Goal: Transaction & Acquisition: Purchase product/service

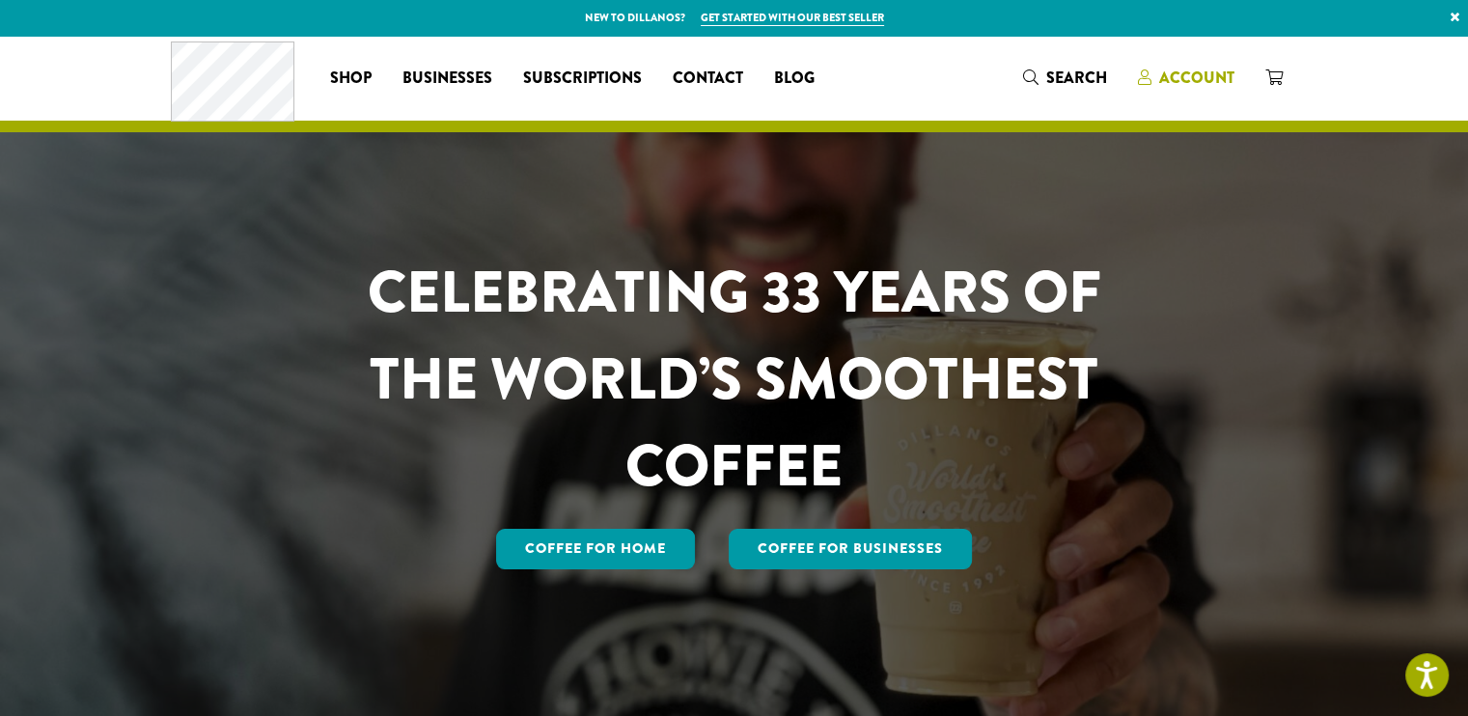
click at [1185, 71] on span "Account" at bounding box center [1196, 78] width 75 height 22
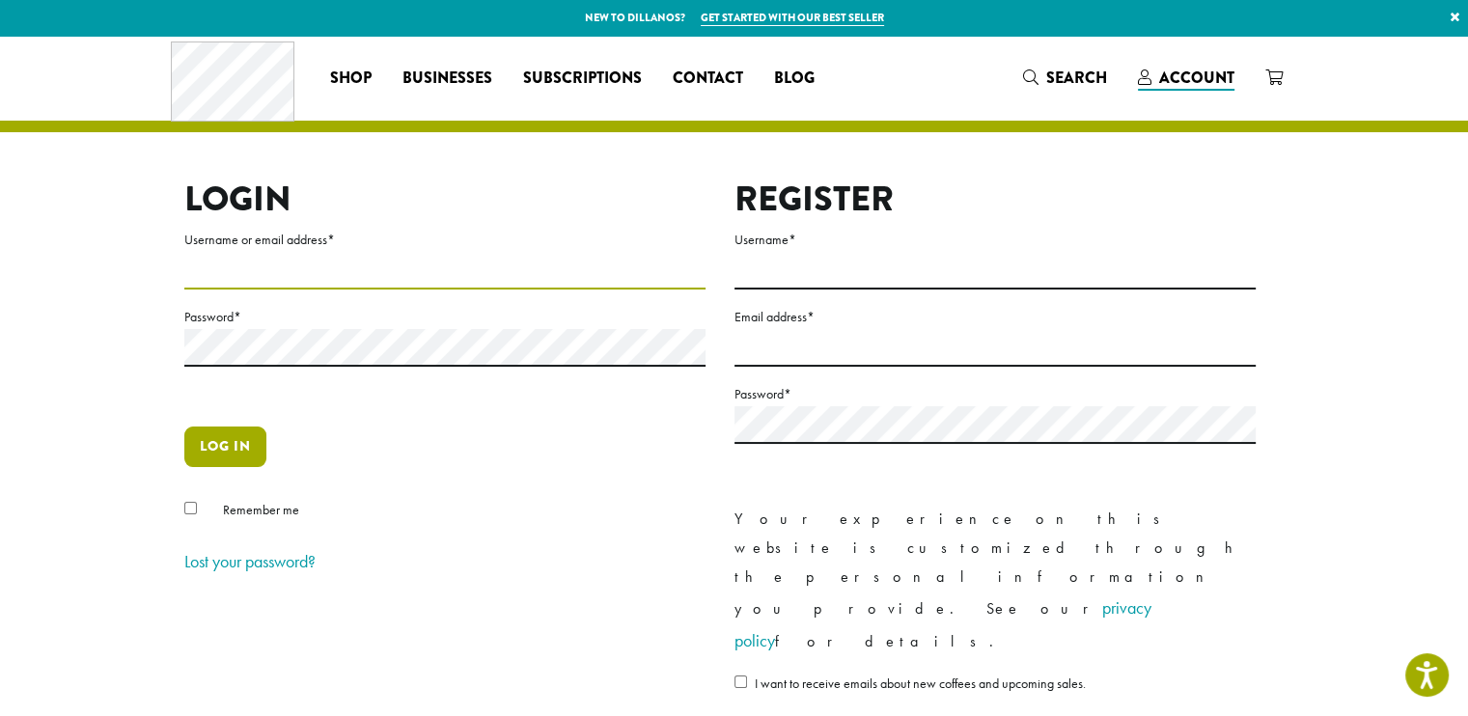
type input "********"
click at [216, 449] on button "Log in" at bounding box center [225, 446] width 82 height 41
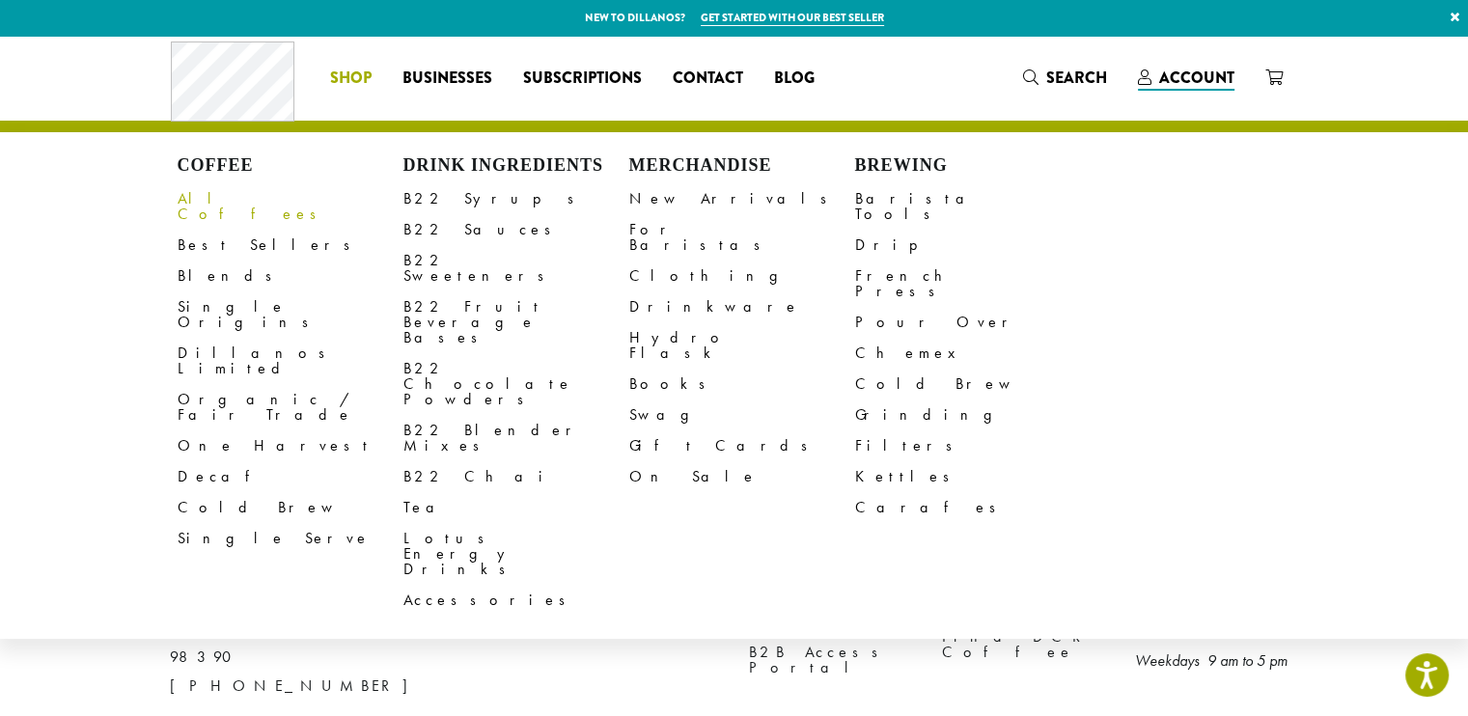
click at [229, 200] on link "All Coffees" at bounding box center [291, 206] width 226 height 46
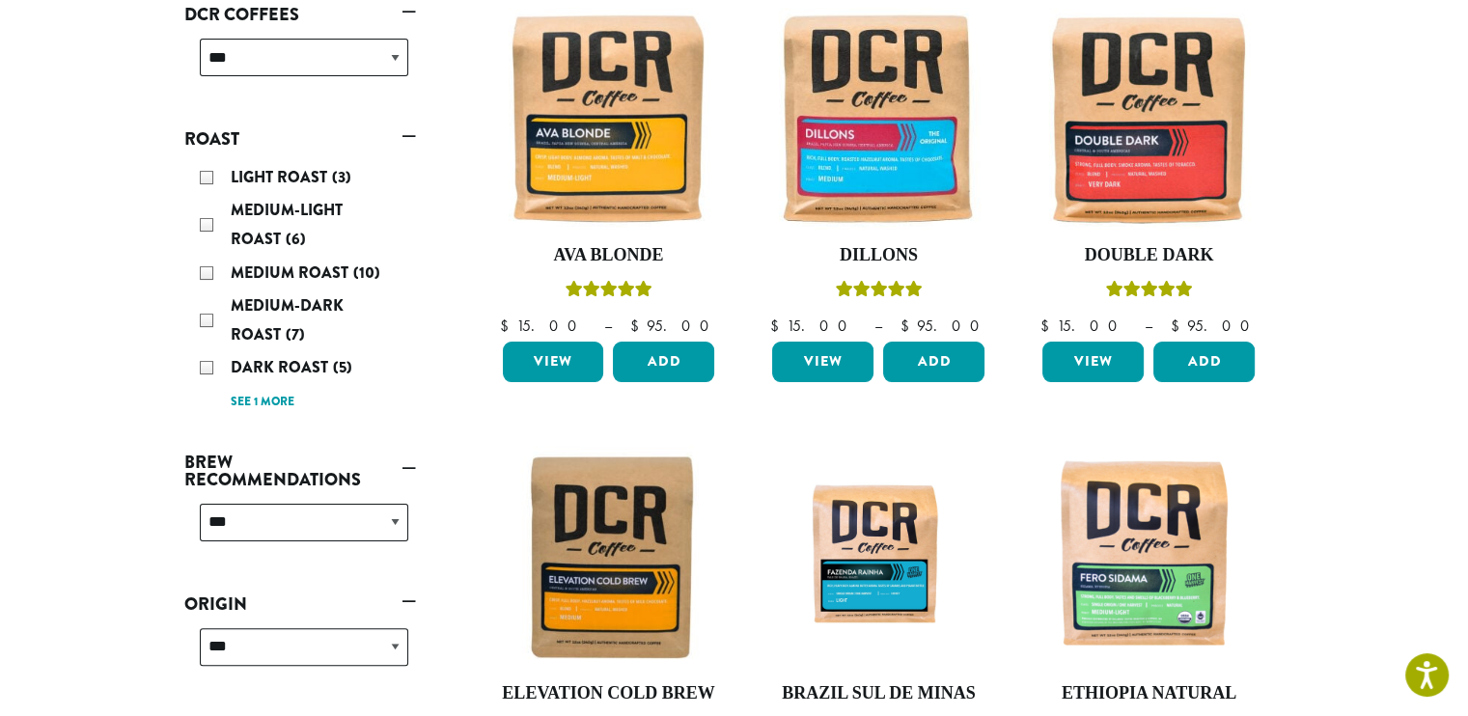
scroll to position [332, 0]
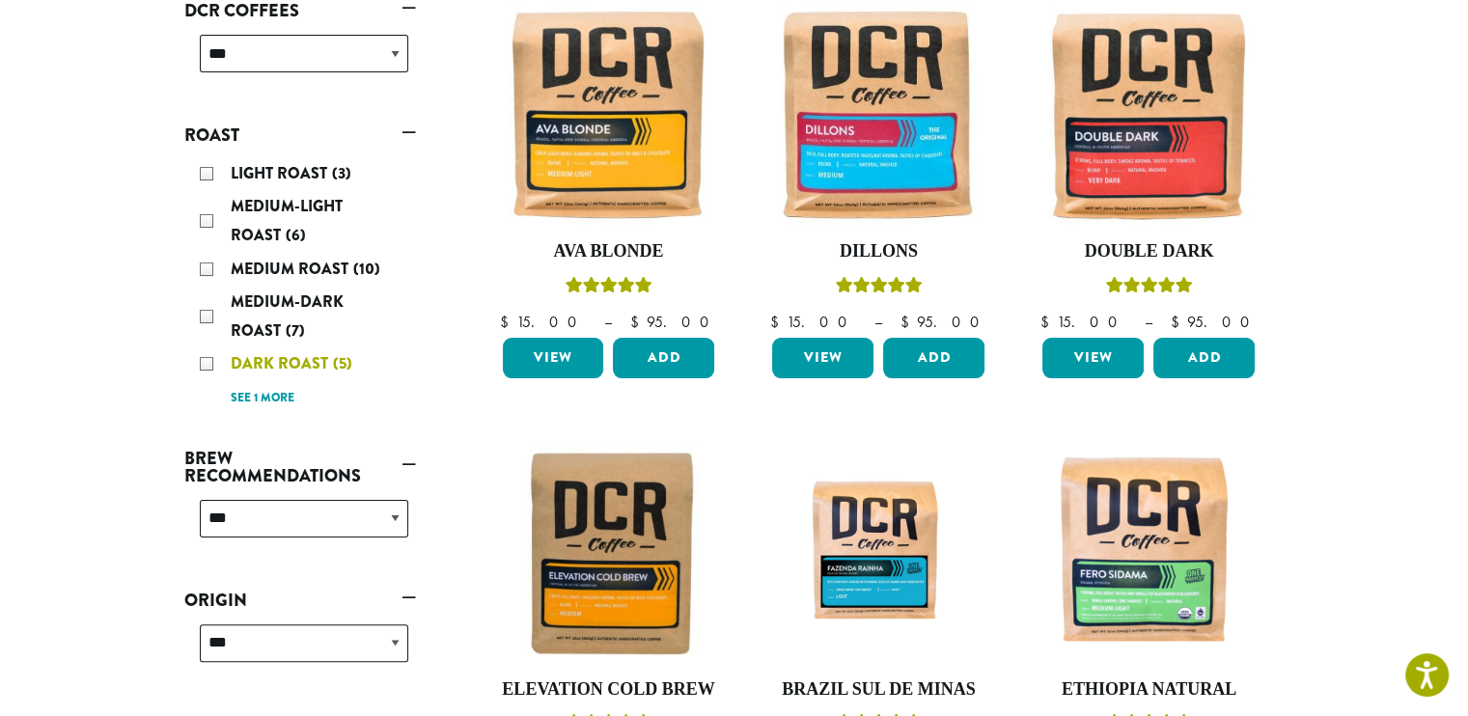
click at [349, 361] on div "Dark Roast (5)" at bounding box center [304, 363] width 208 height 29
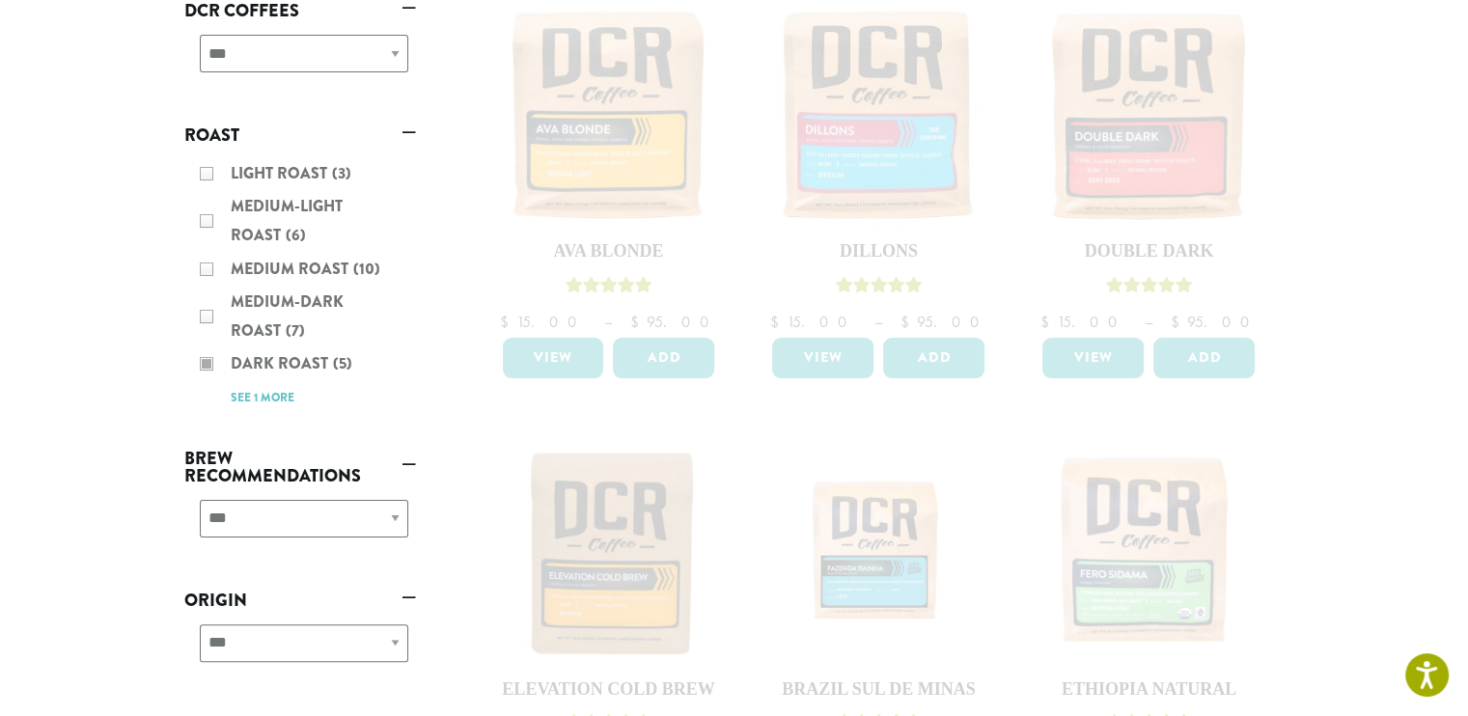
click at [341, 354] on ul "**********" at bounding box center [300, 452] width 232 height 916
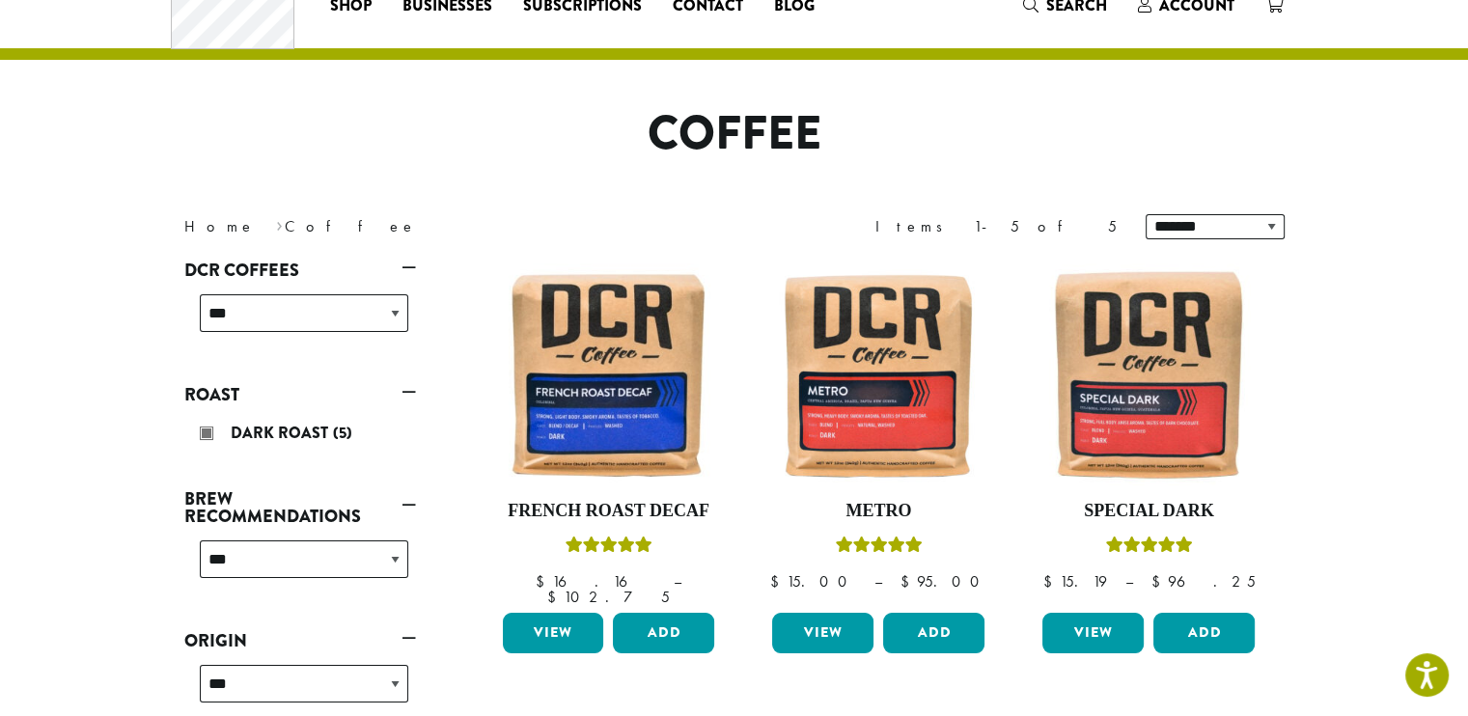
scroll to position [69, 0]
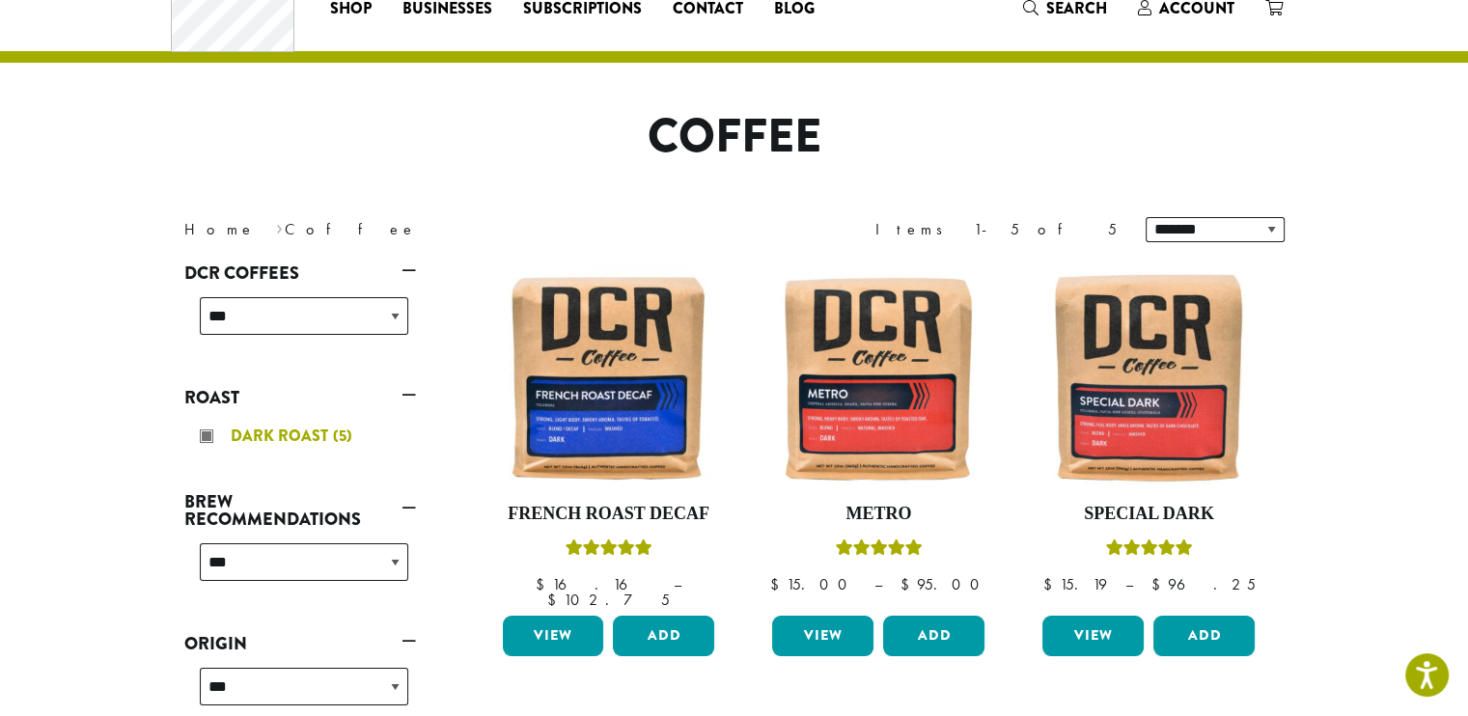
click at [335, 435] on span "(5)" at bounding box center [342, 436] width 19 height 22
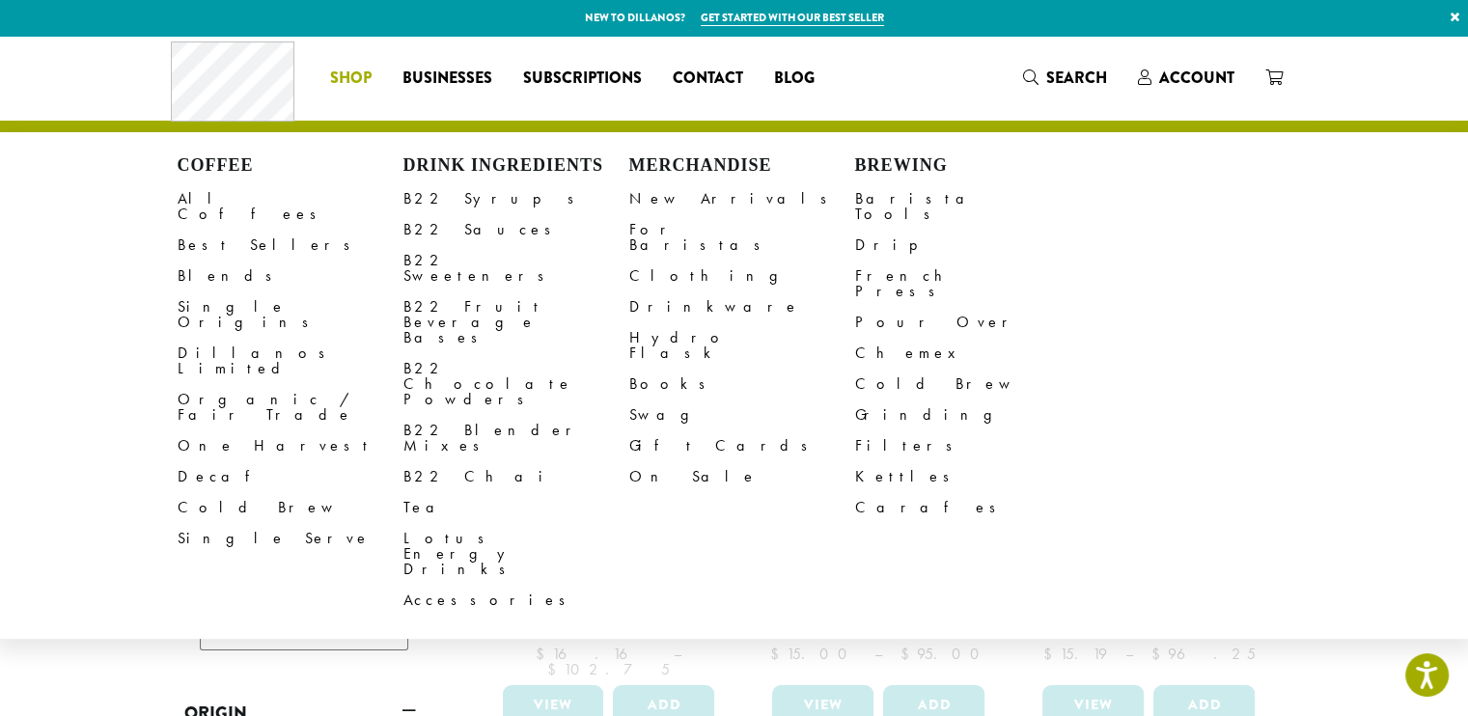
click at [351, 72] on span "Shop" at bounding box center [350, 79] width 41 height 24
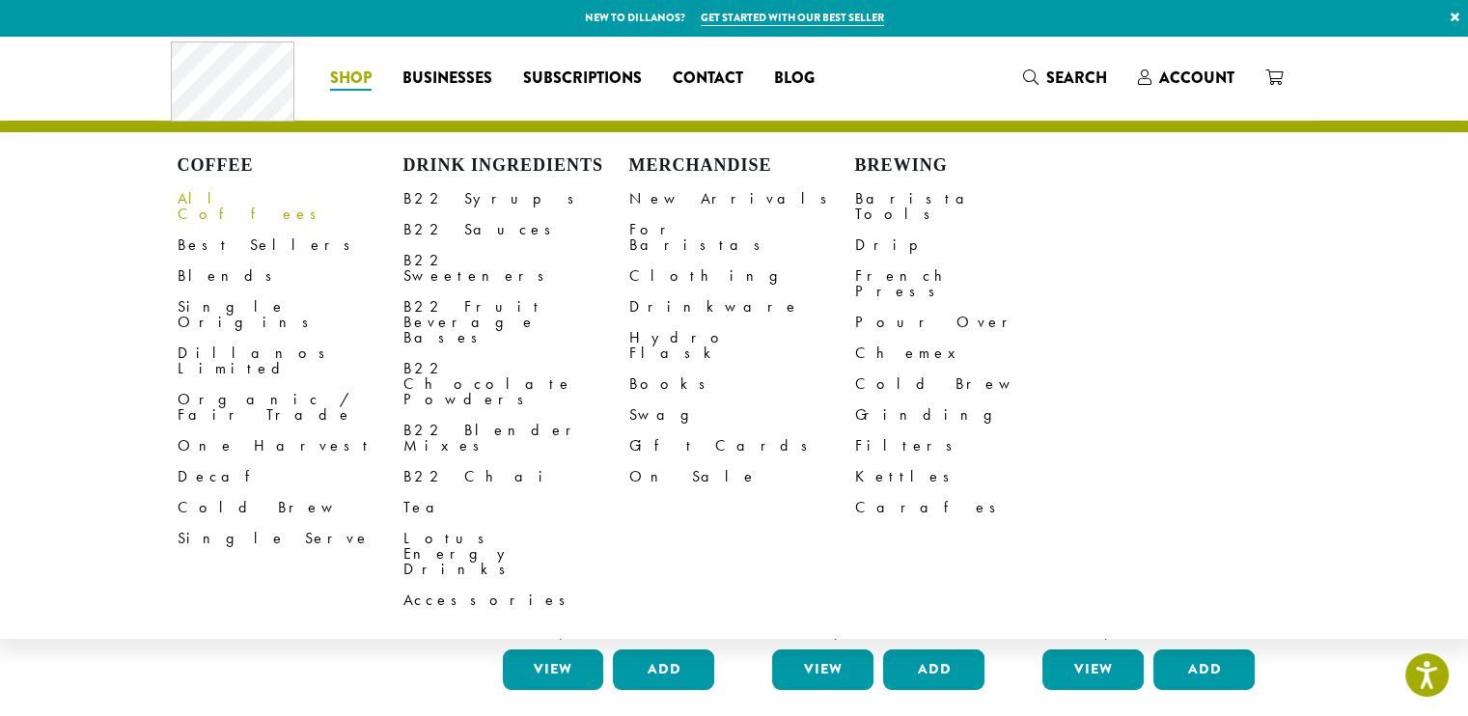
click at [225, 203] on link "All Coffees" at bounding box center [291, 206] width 226 height 46
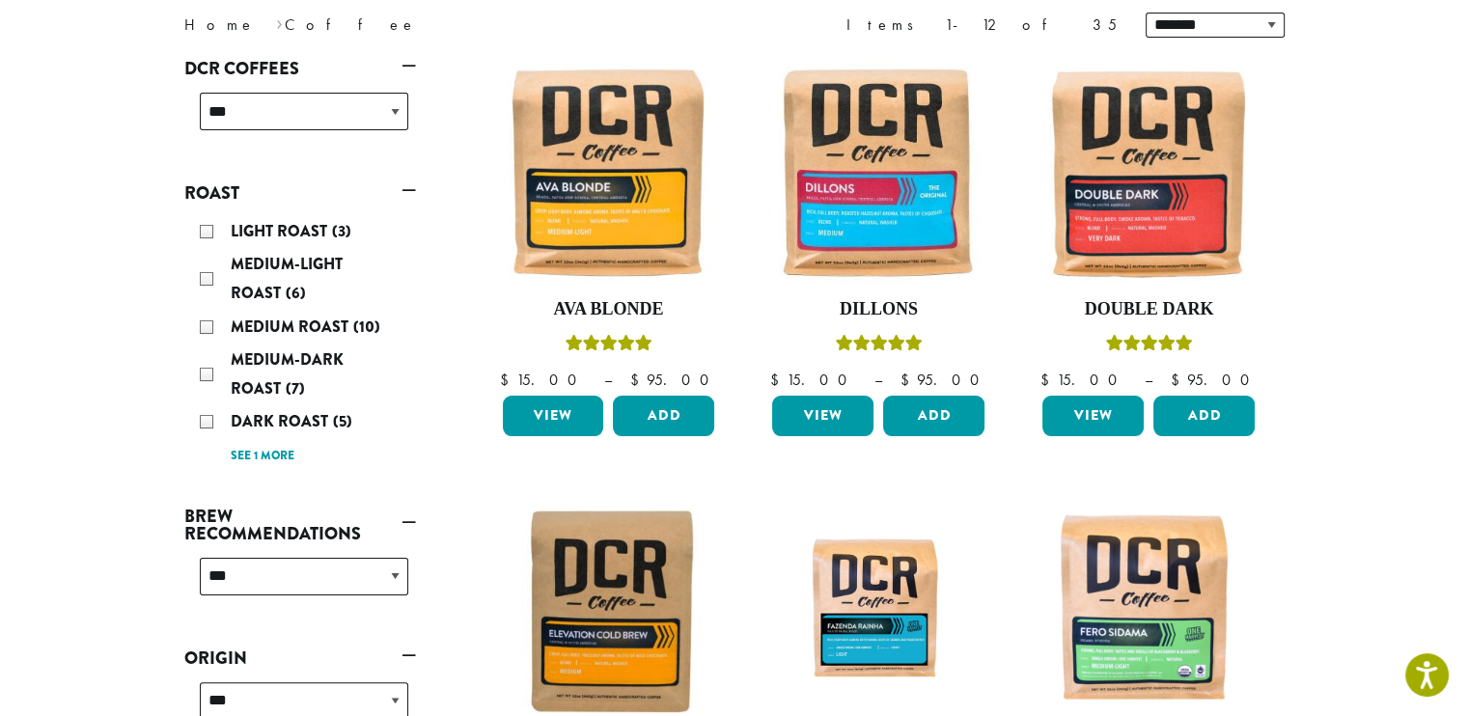
scroll to position [282, 0]
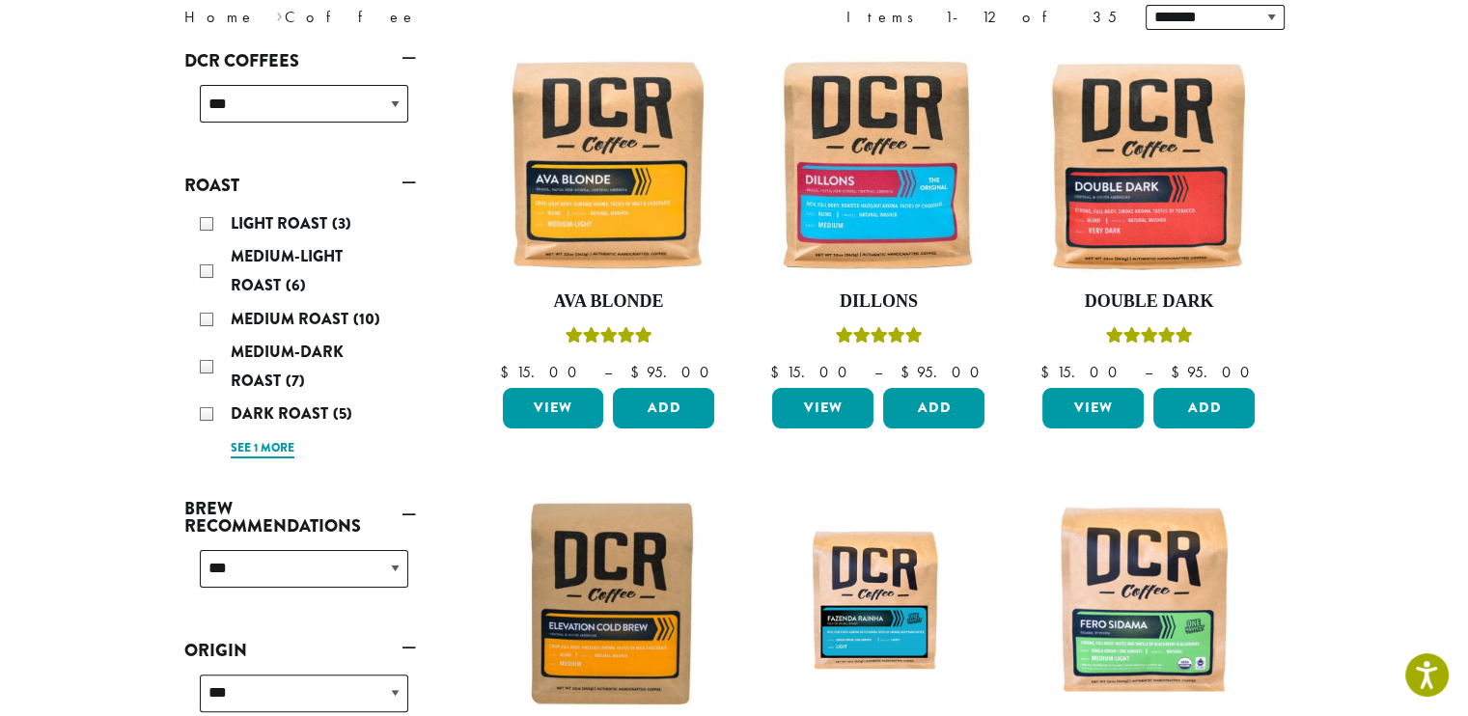
click at [271, 444] on link "See 1 more" at bounding box center [263, 448] width 64 height 19
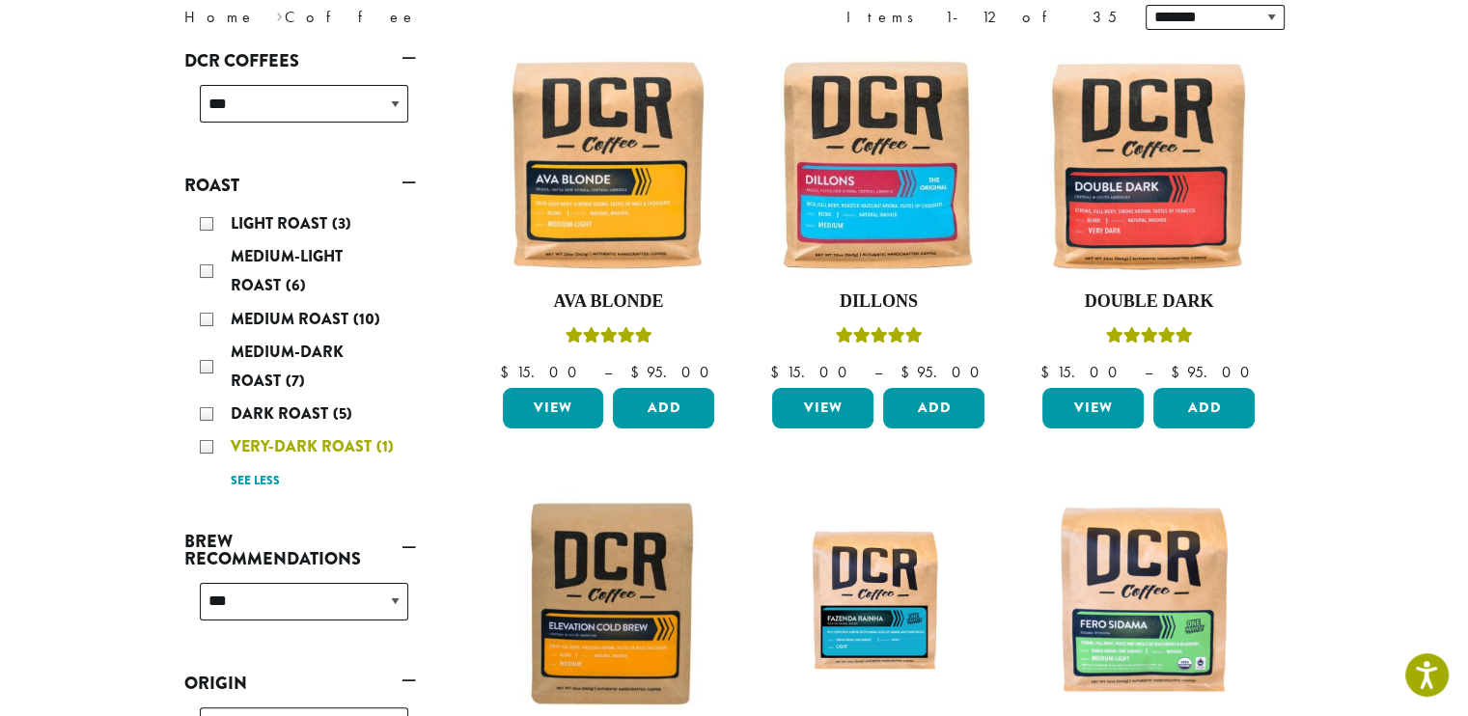
click at [206, 443] on div "Very-Dark Roast (1)" at bounding box center [304, 446] width 208 height 29
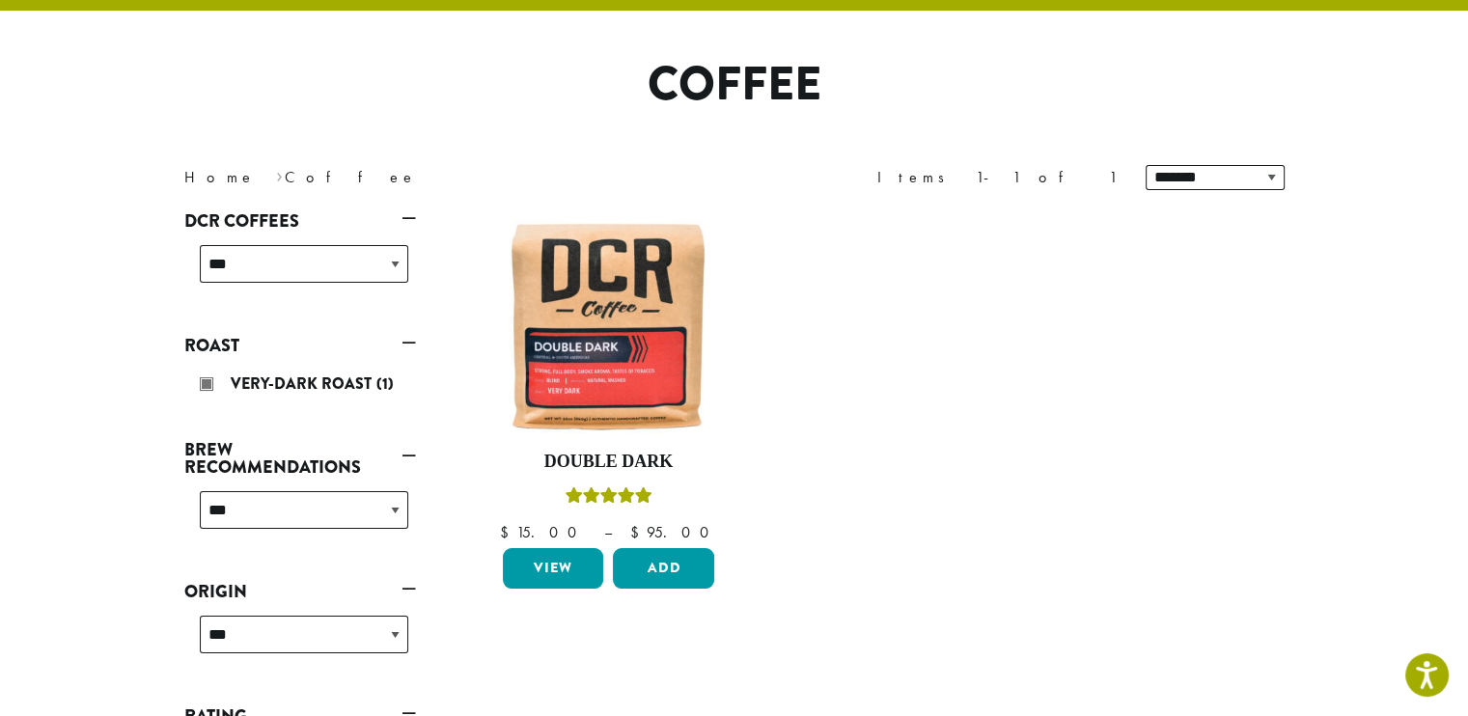
scroll to position [119, 0]
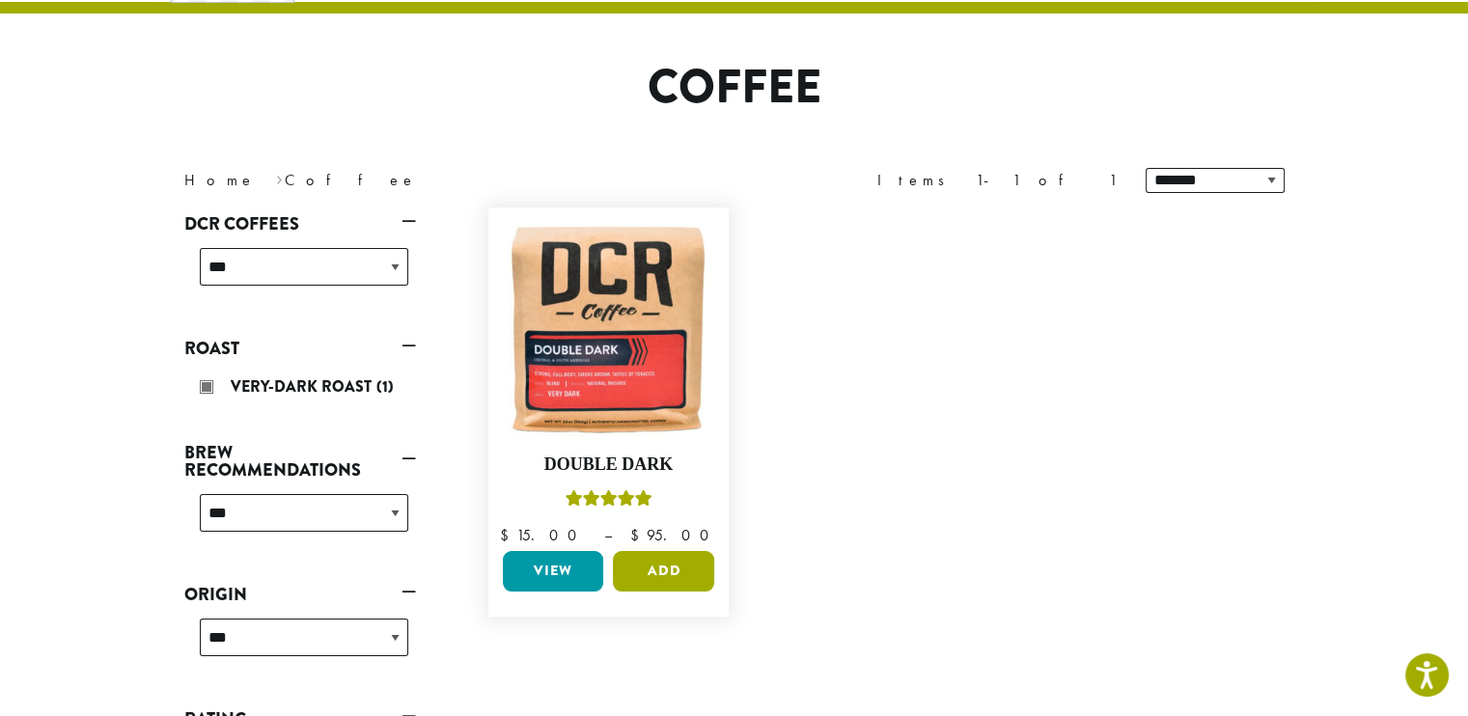
click at [664, 567] on button "Add" at bounding box center [663, 571] width 101 height 41
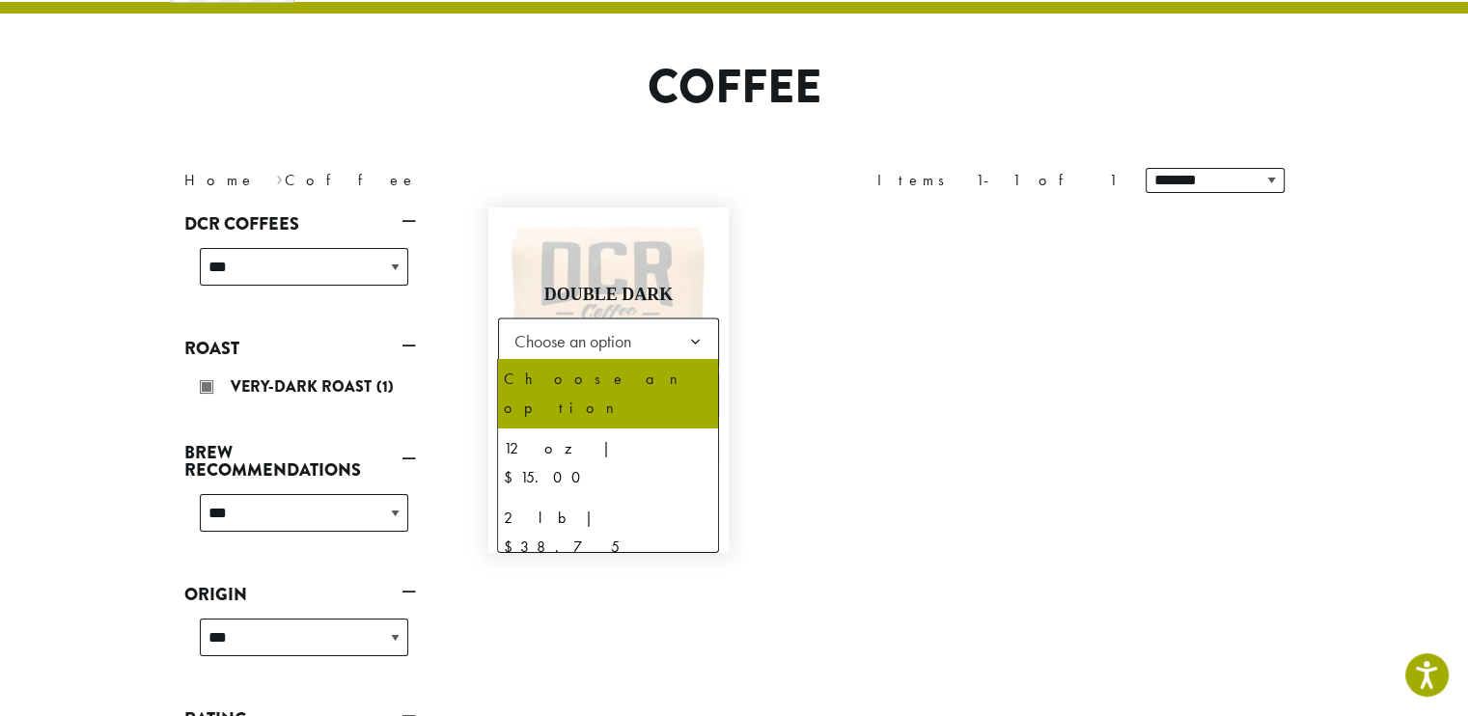
click at [692, 336] on b at bounding box center [694, 341] width 47 height 47
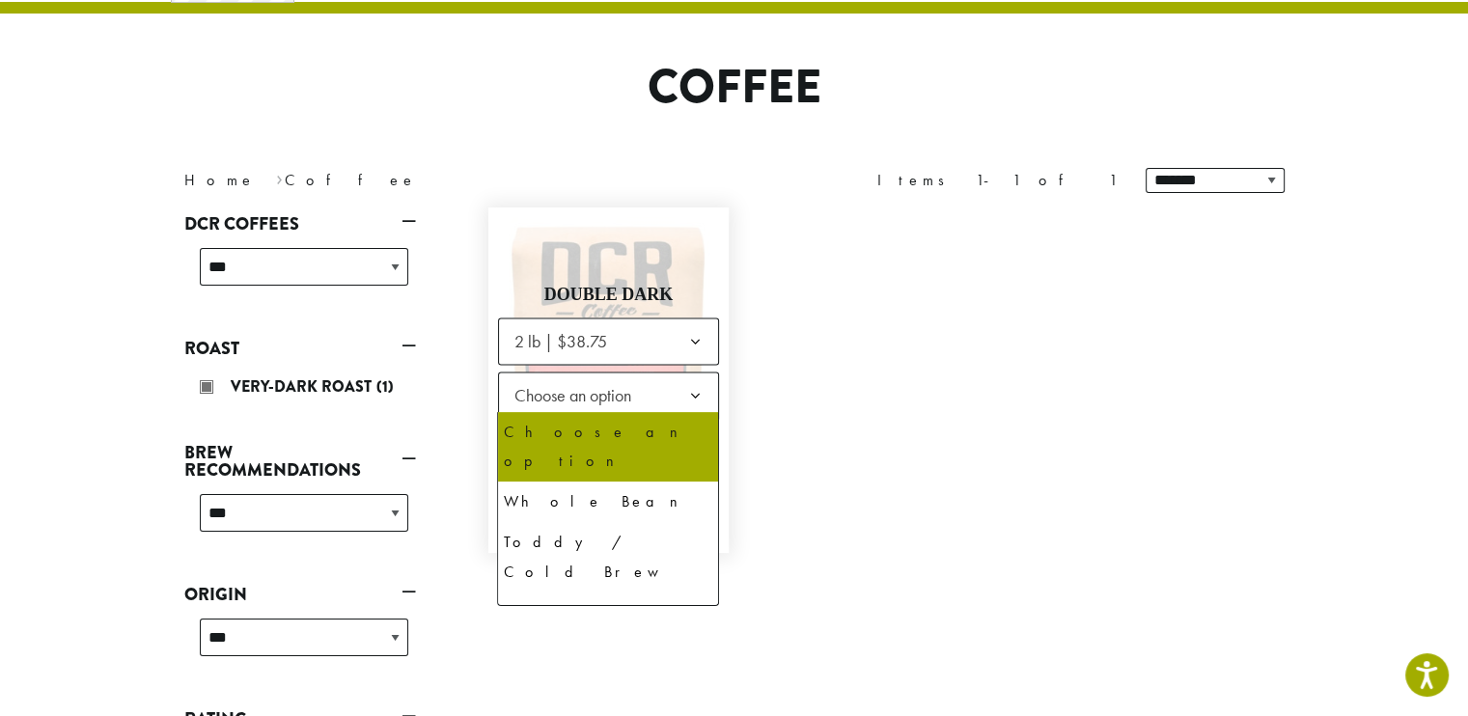
click at [698, 387] on b at bounding box center [694, 395] width 47 height 47
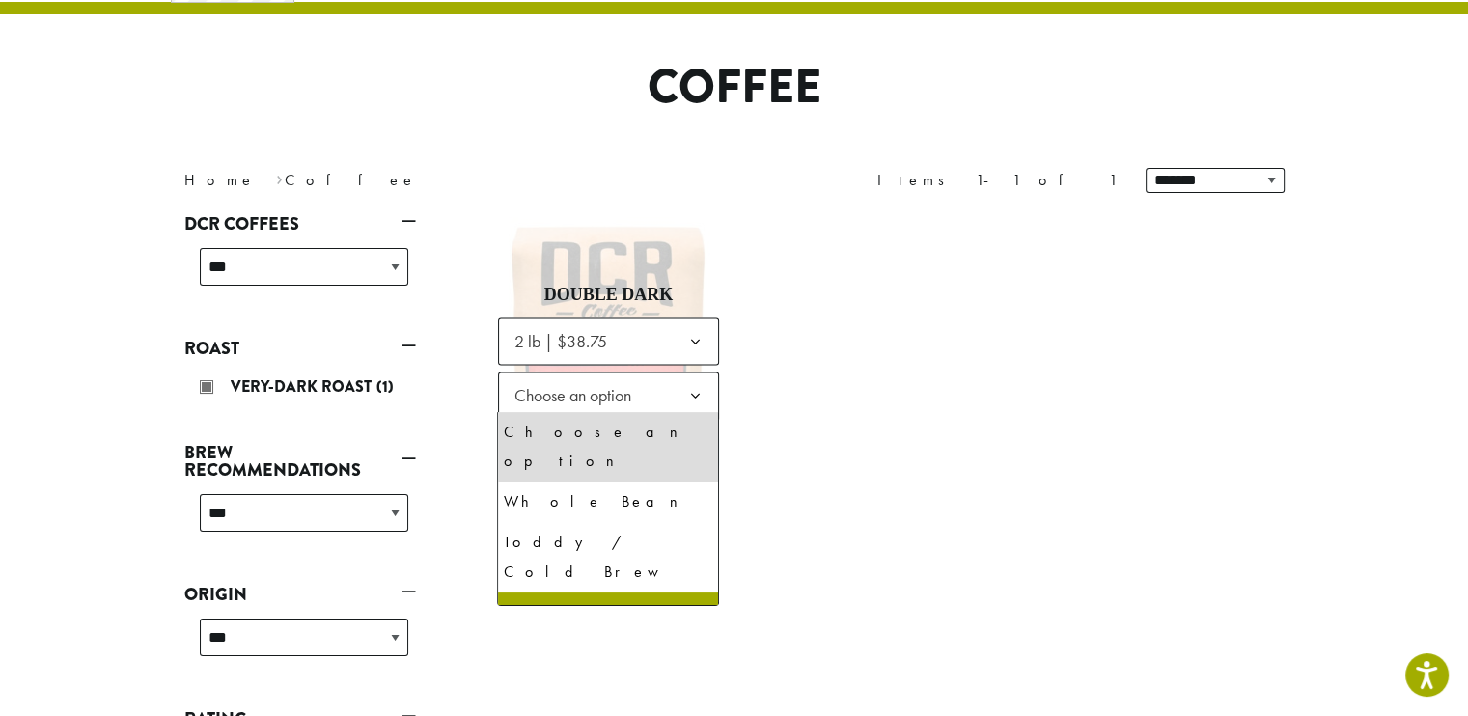
scroll to position [131, 0]
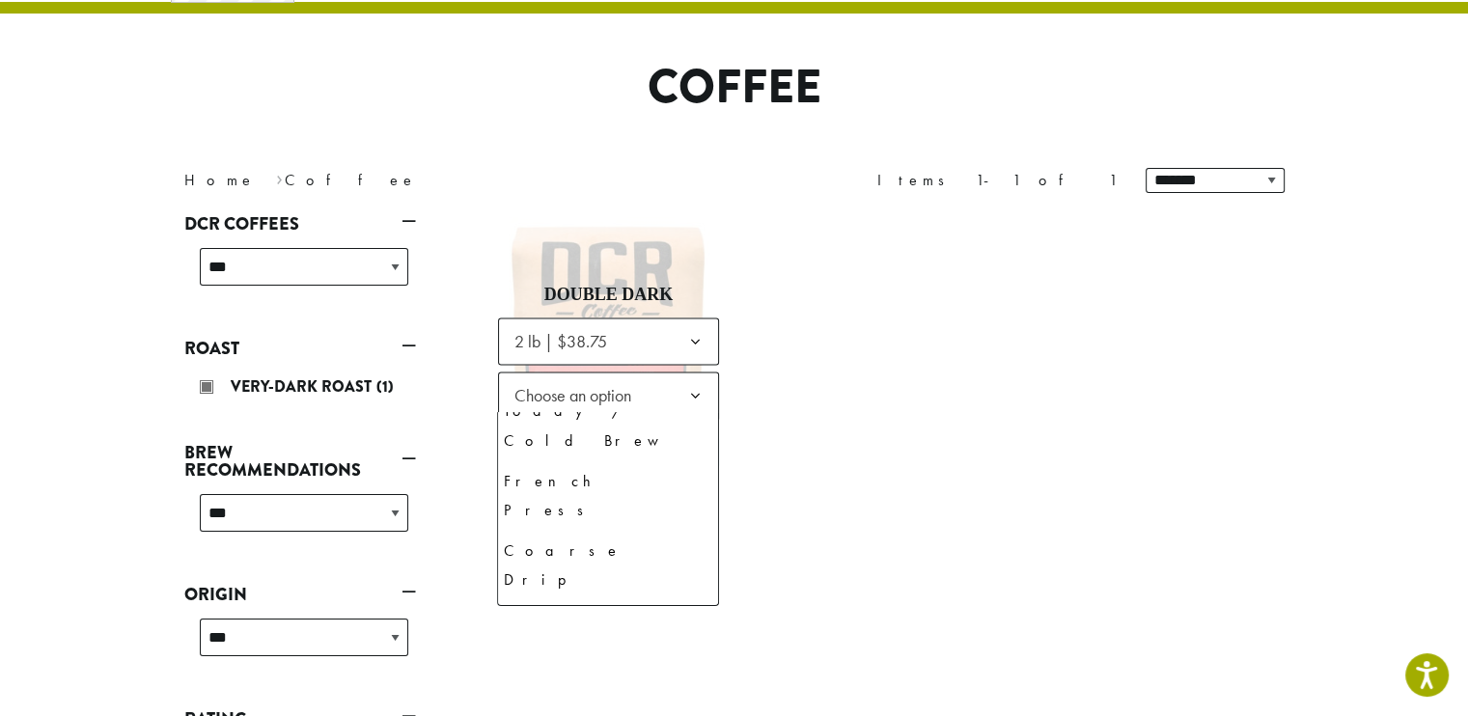
select select "**********"
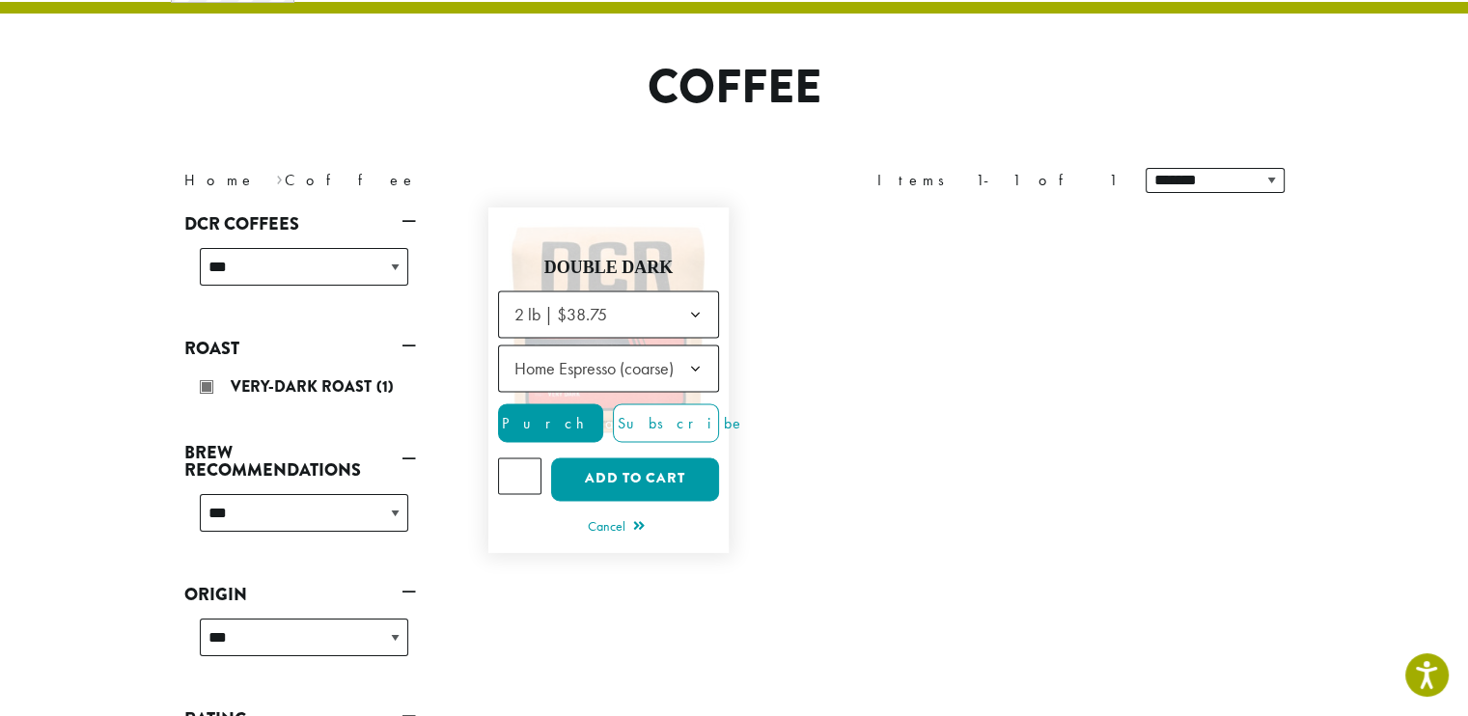
click at [593, 337] on tbody "**********" at bounding box center [609, 338] width 222 height 97
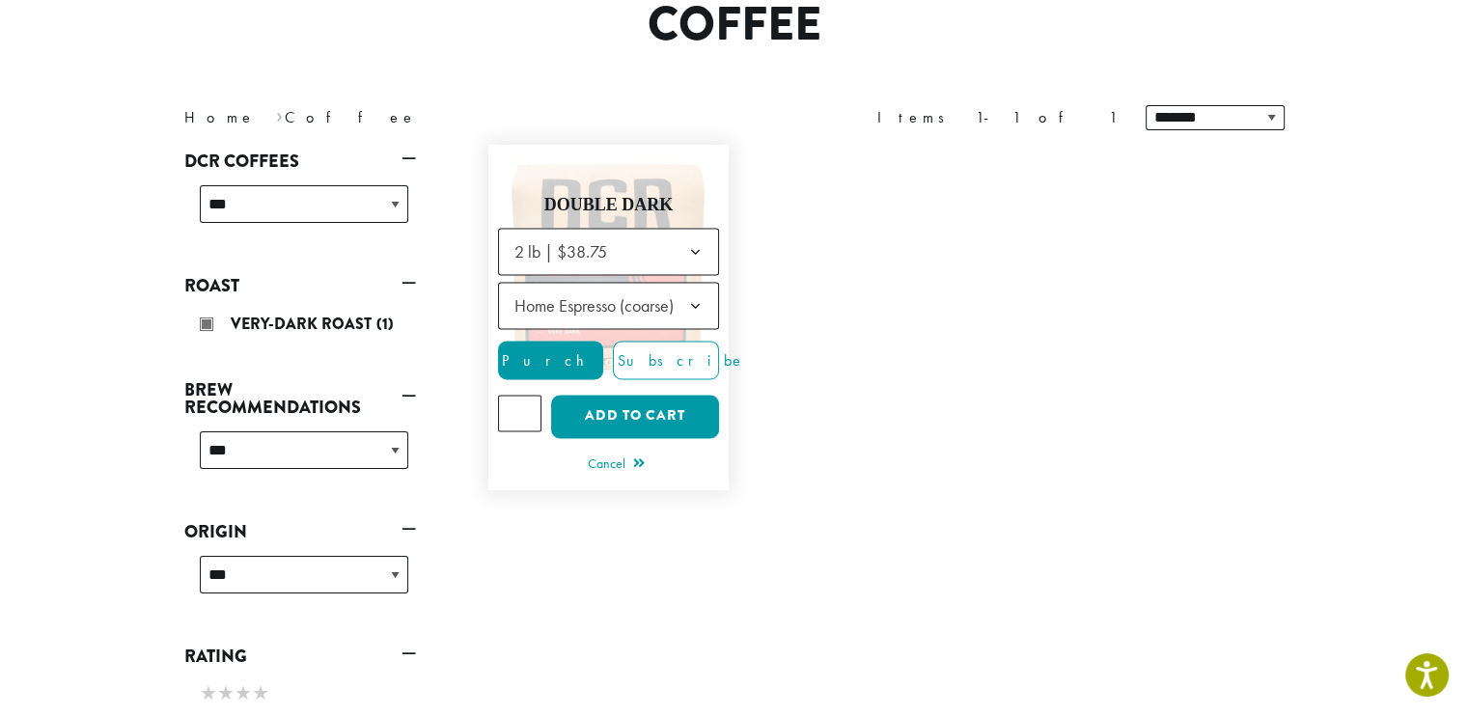
scroll to position [184, 0]
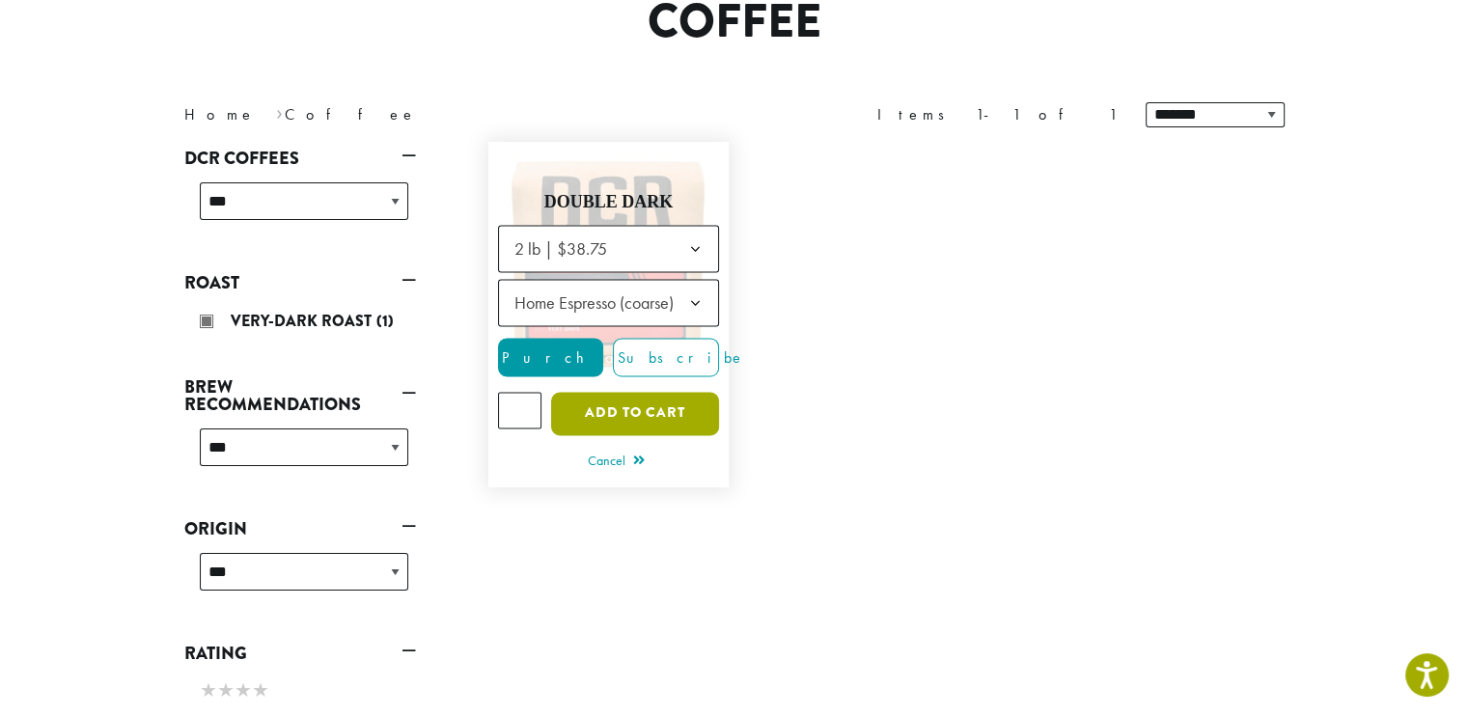
click at [598, 407] on button "Add to cart" at bounding box center [635, 413] width 168 height 43
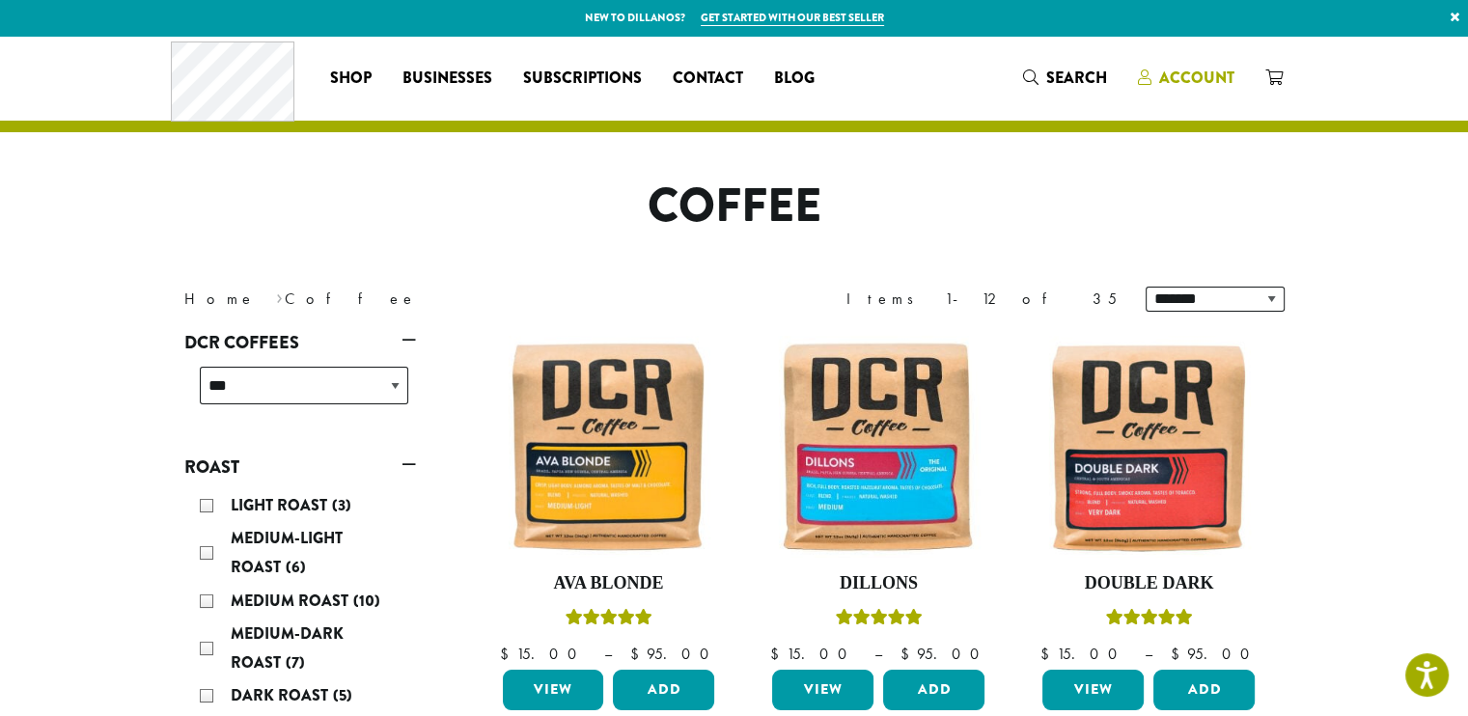
click at [1190, 76] on span "Account" at bounding box center [1196, 78] width 75 height 22
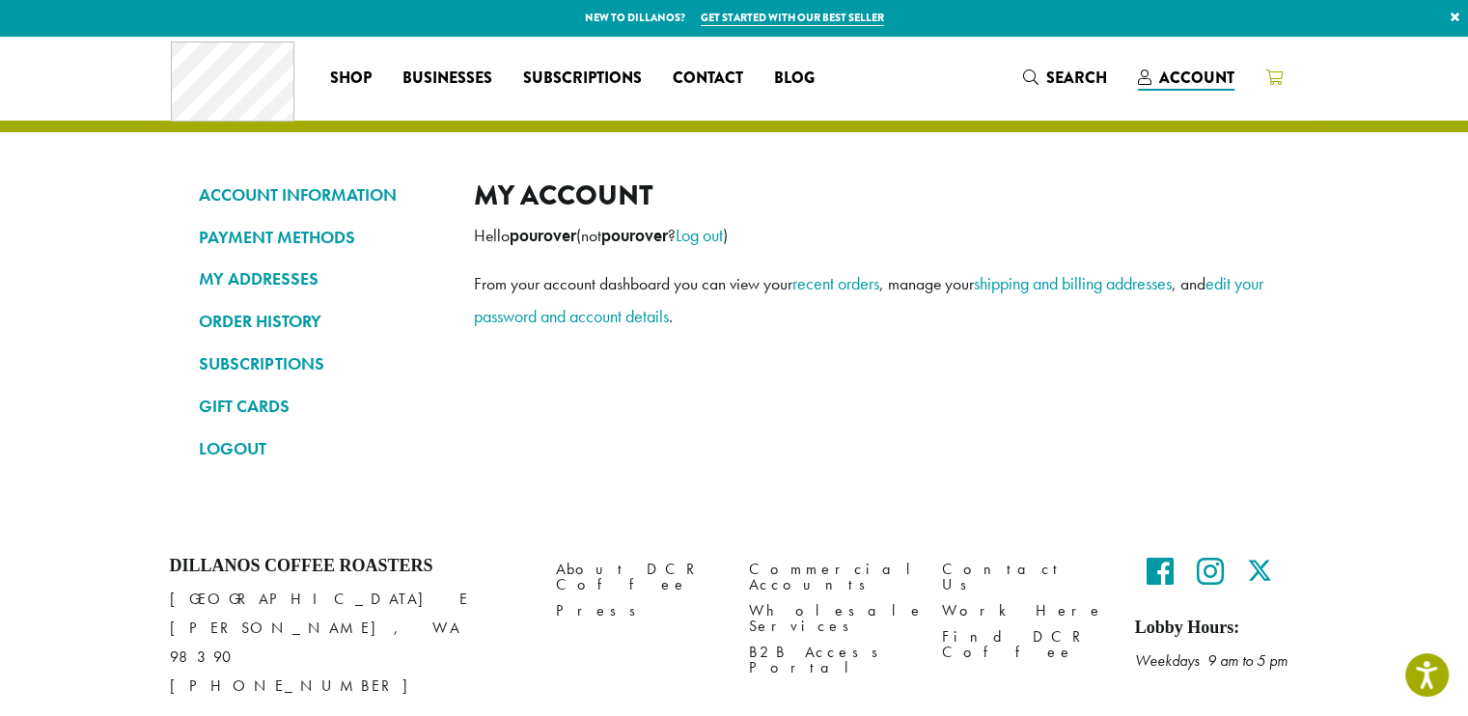
click at [1274, 68] on span at bounding box center [1273, 79] width 17 height 24
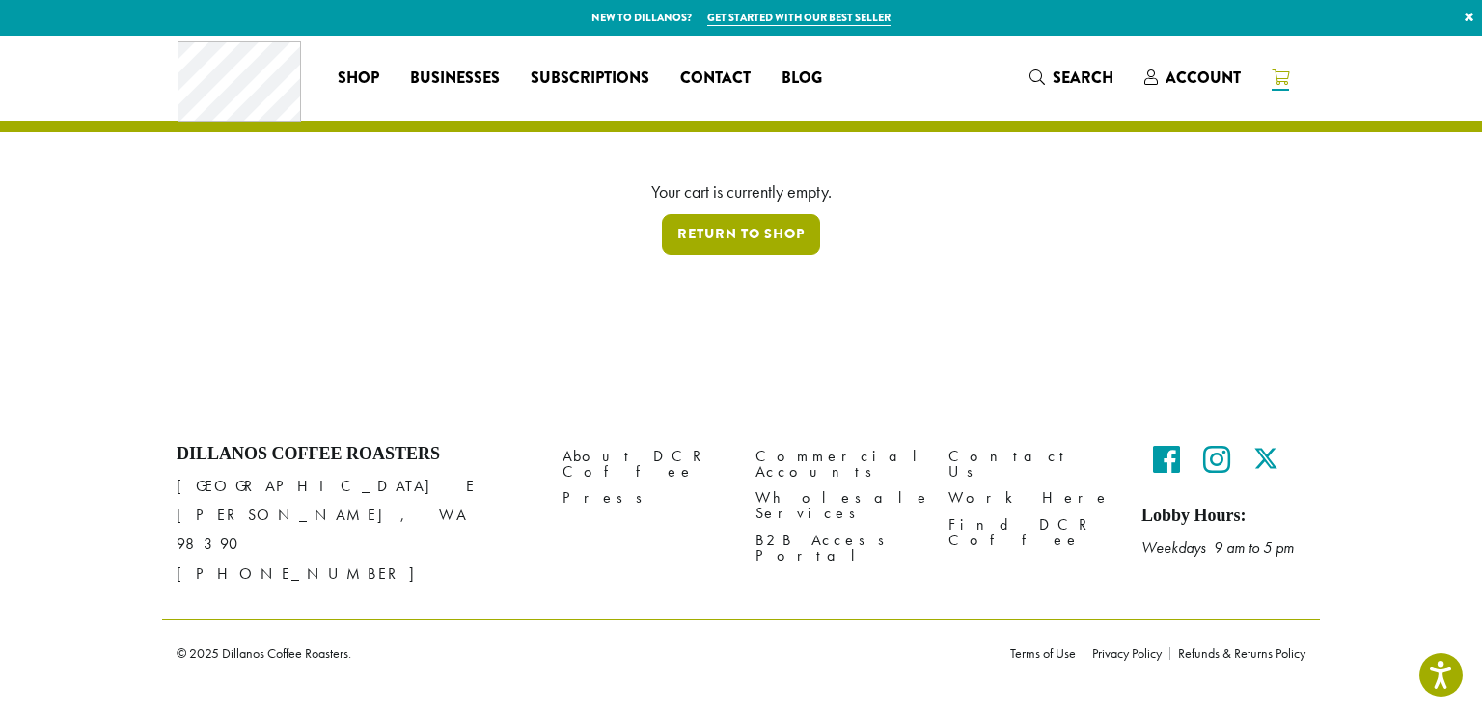
click at [741, 228] on link "Return to shop" at bounding box center [741, 234] width 158 height 41
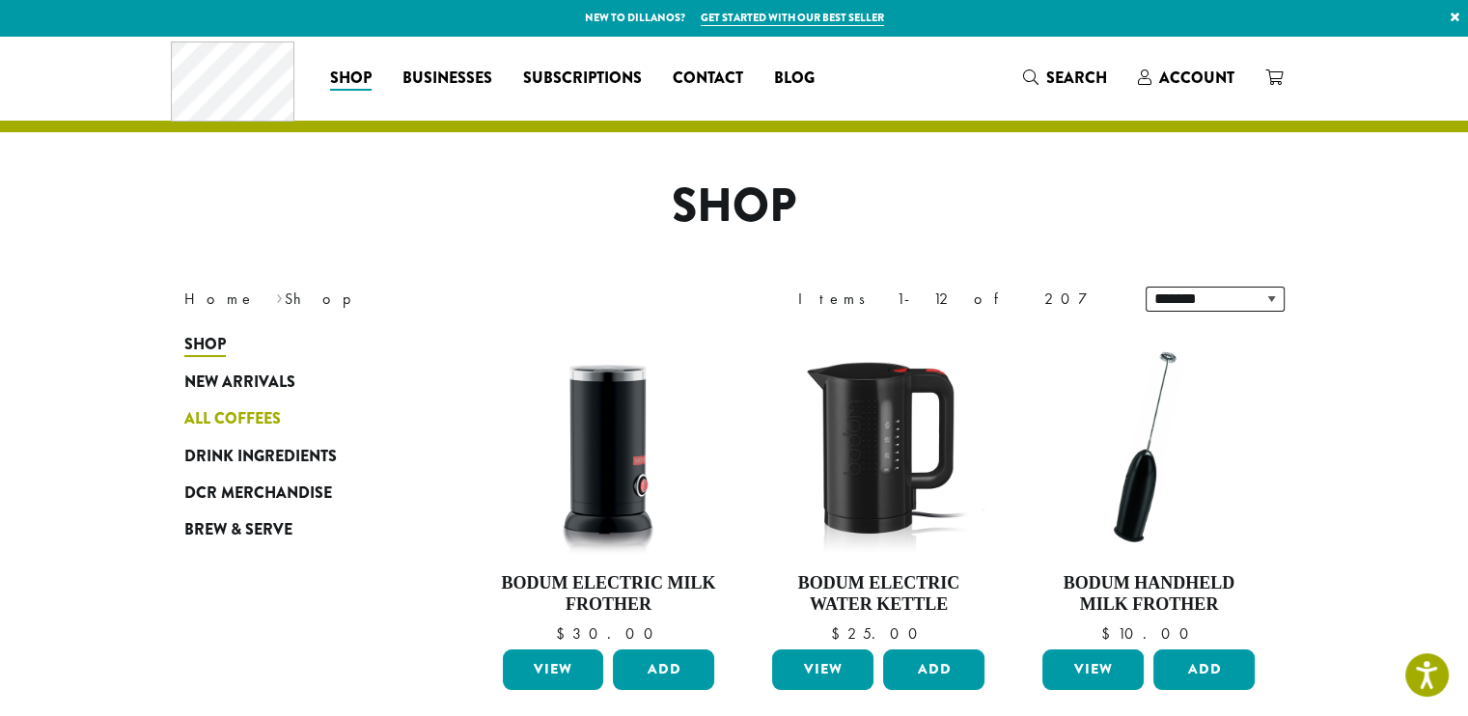
click at [239, 419] on span "All Coffees" at bounding box center [232, 419] width 96 height 24
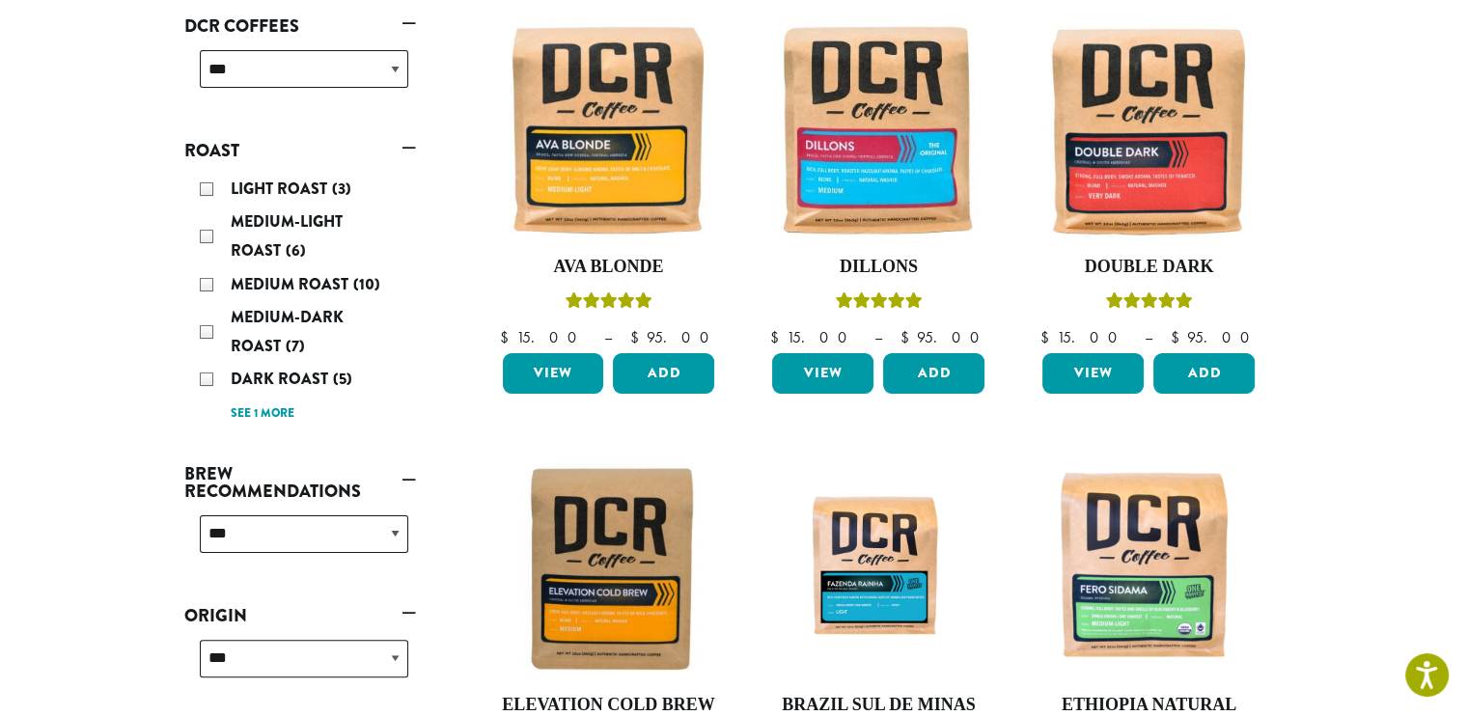
scroll to position [349, 0]
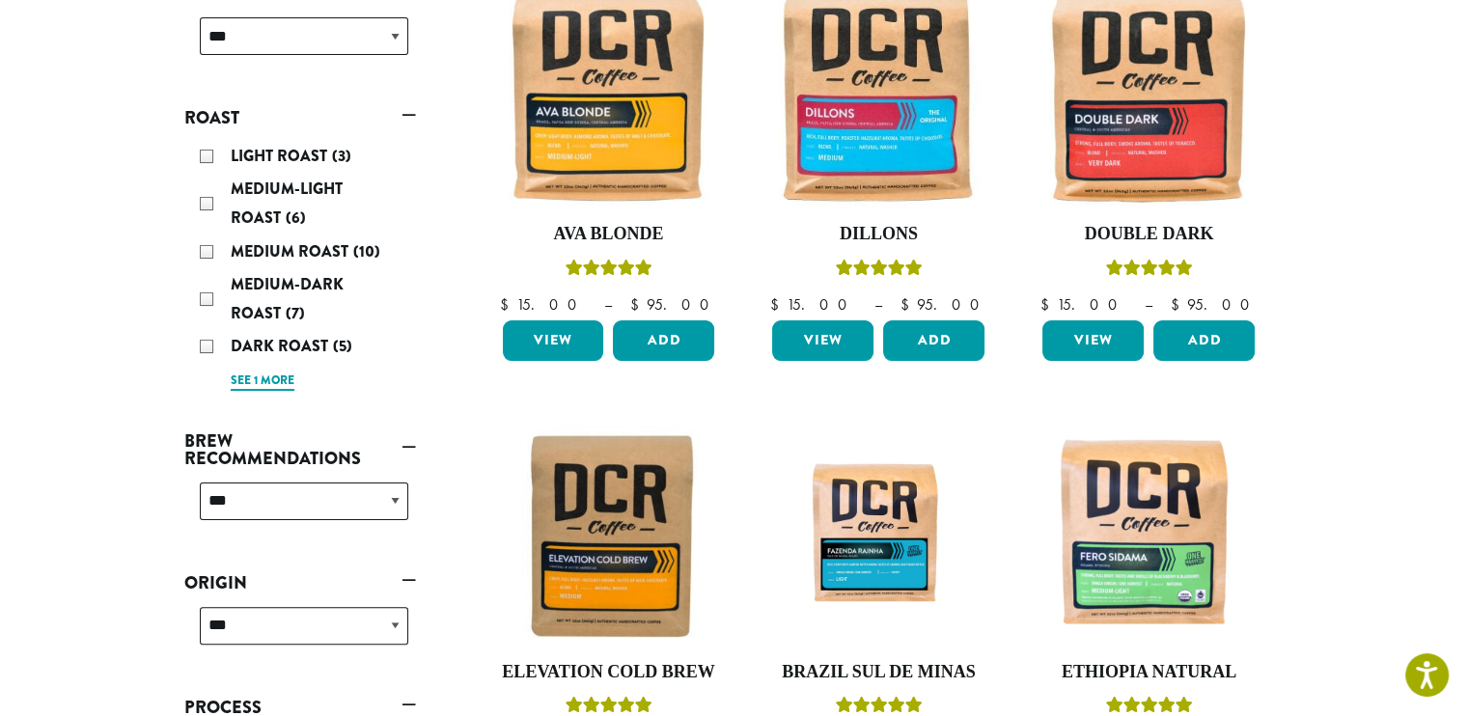
click at [264, 371] on link "See 1 more" at bounding box center [263, 380] width 64 height 19
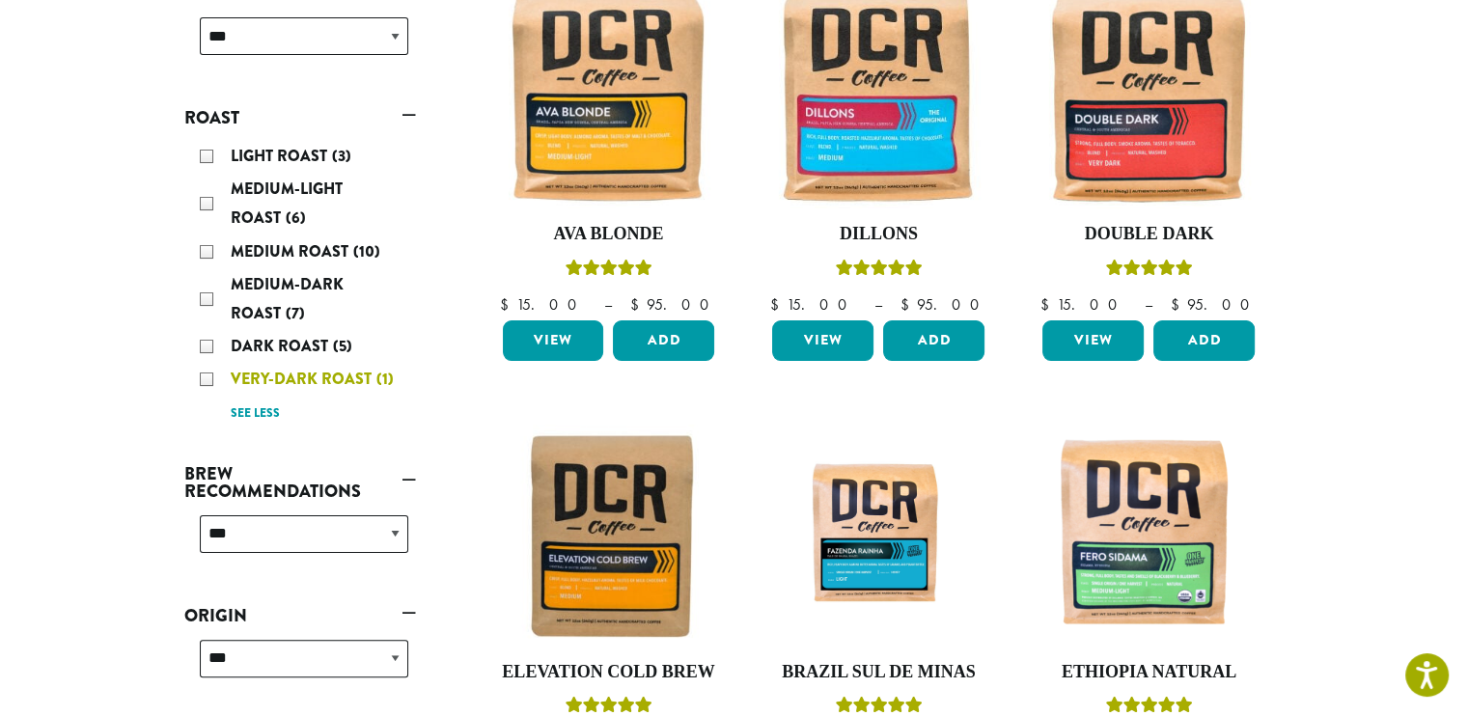
click at [206, 373] on div "Very-Dark Roast (1)" at bounding box center [304, 379] width 208 height 29
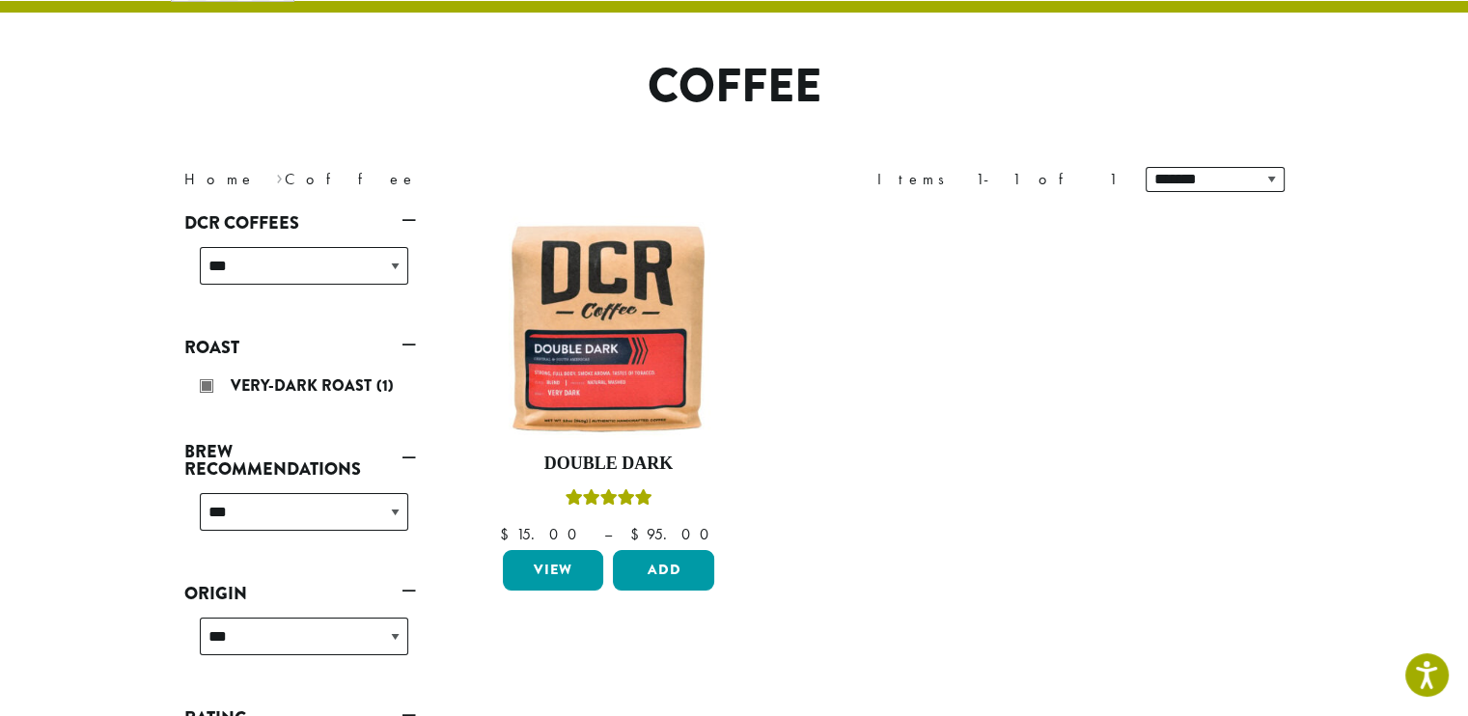
scroll to position [119, 0]
click at [663, 570] on button "Add" at bounding box center [663, 571] width 101 height 41
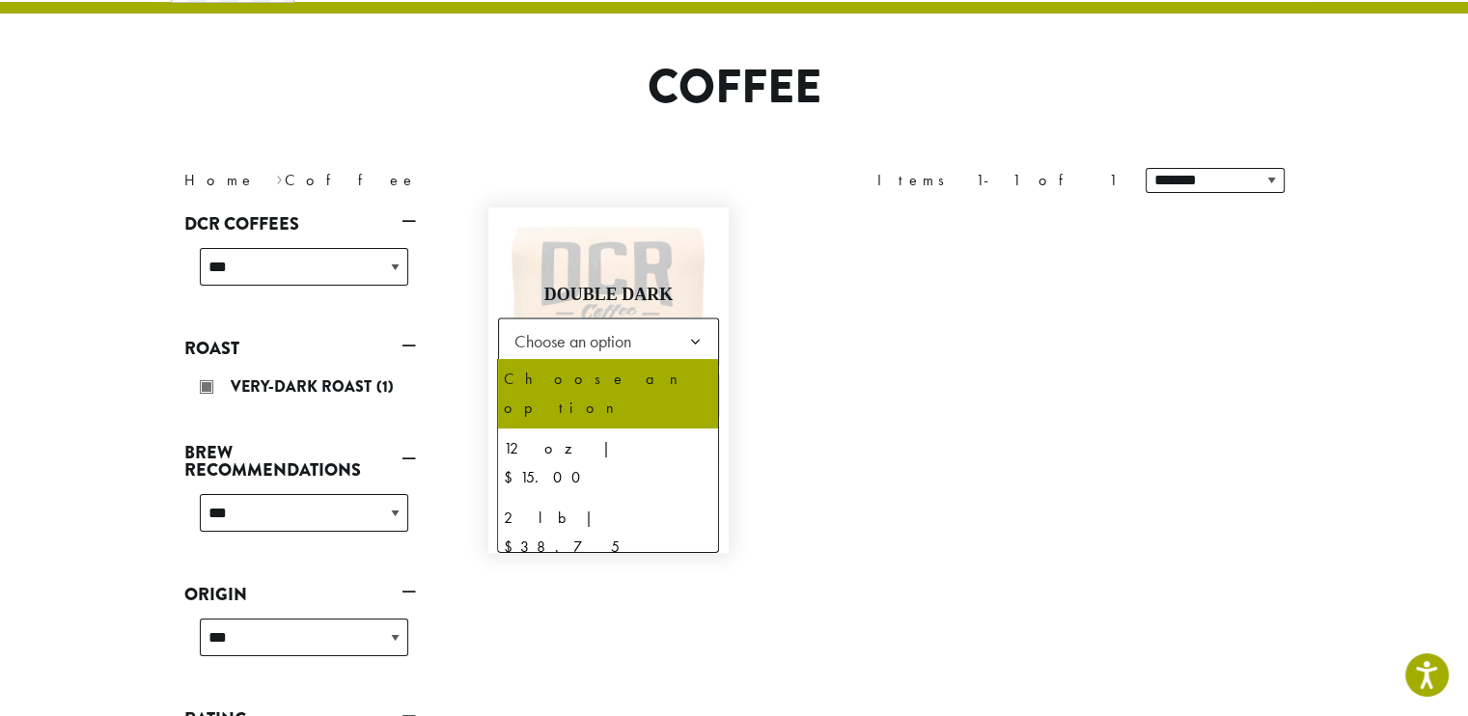
click at [693, 339] on b at bounding box center [694, 341] width 47 height 47
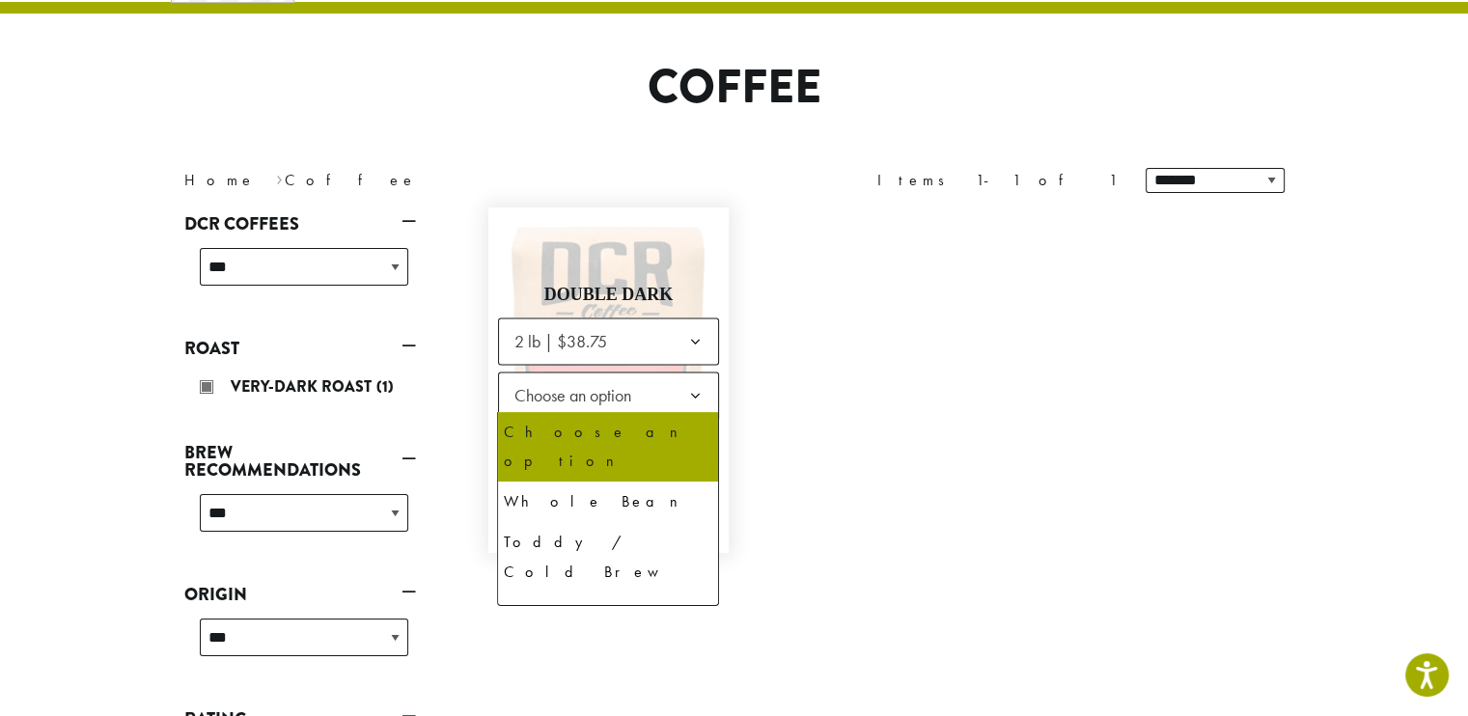
click at [693, 396] on b at bounding box center [694, 395] width 47 height 47
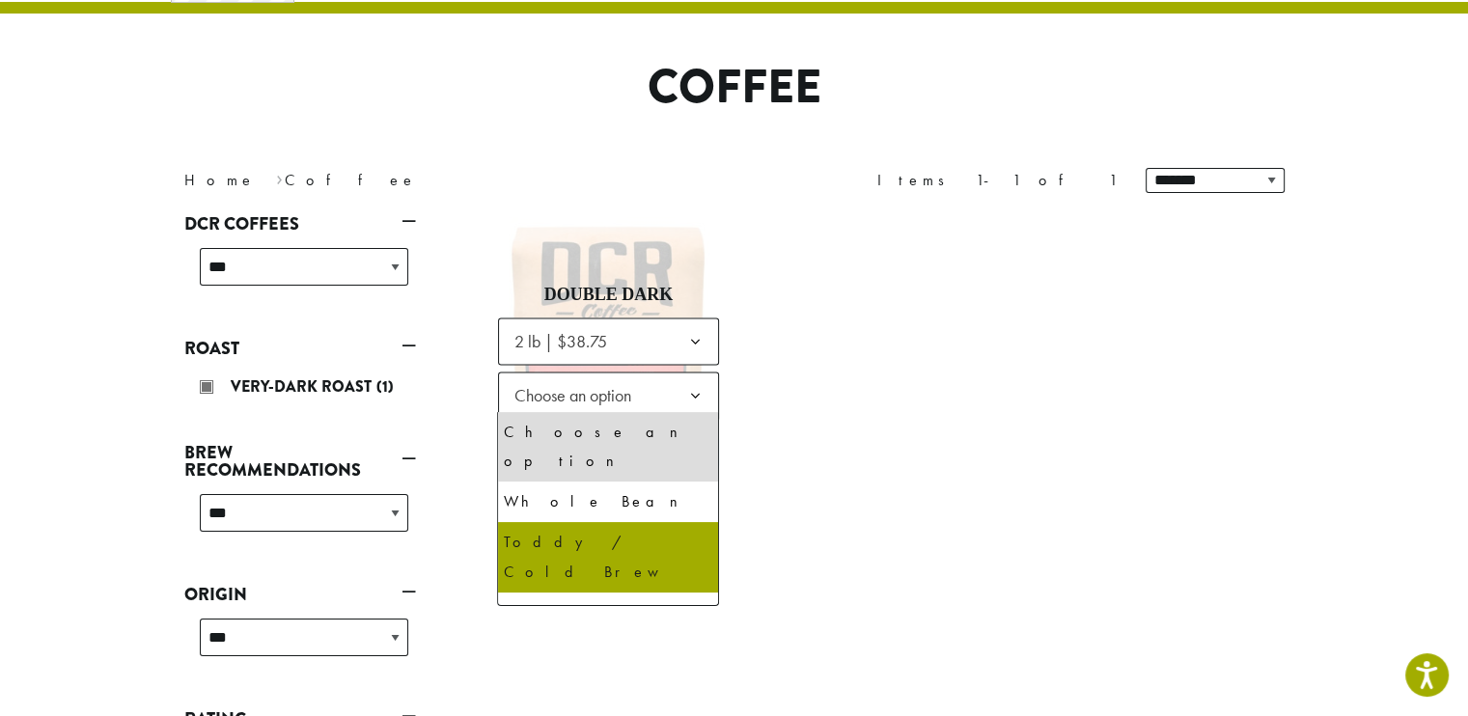
scroll to position [131, 0]
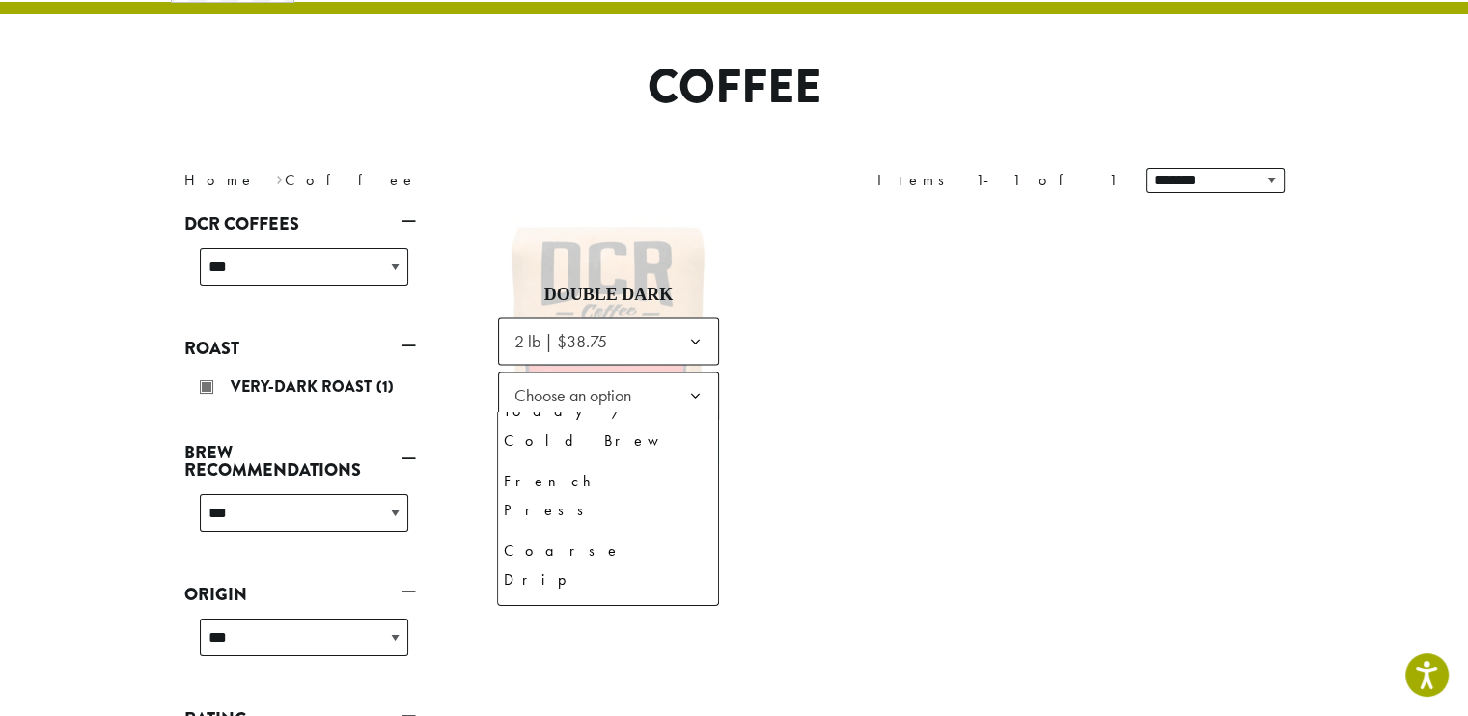
select select "**********"
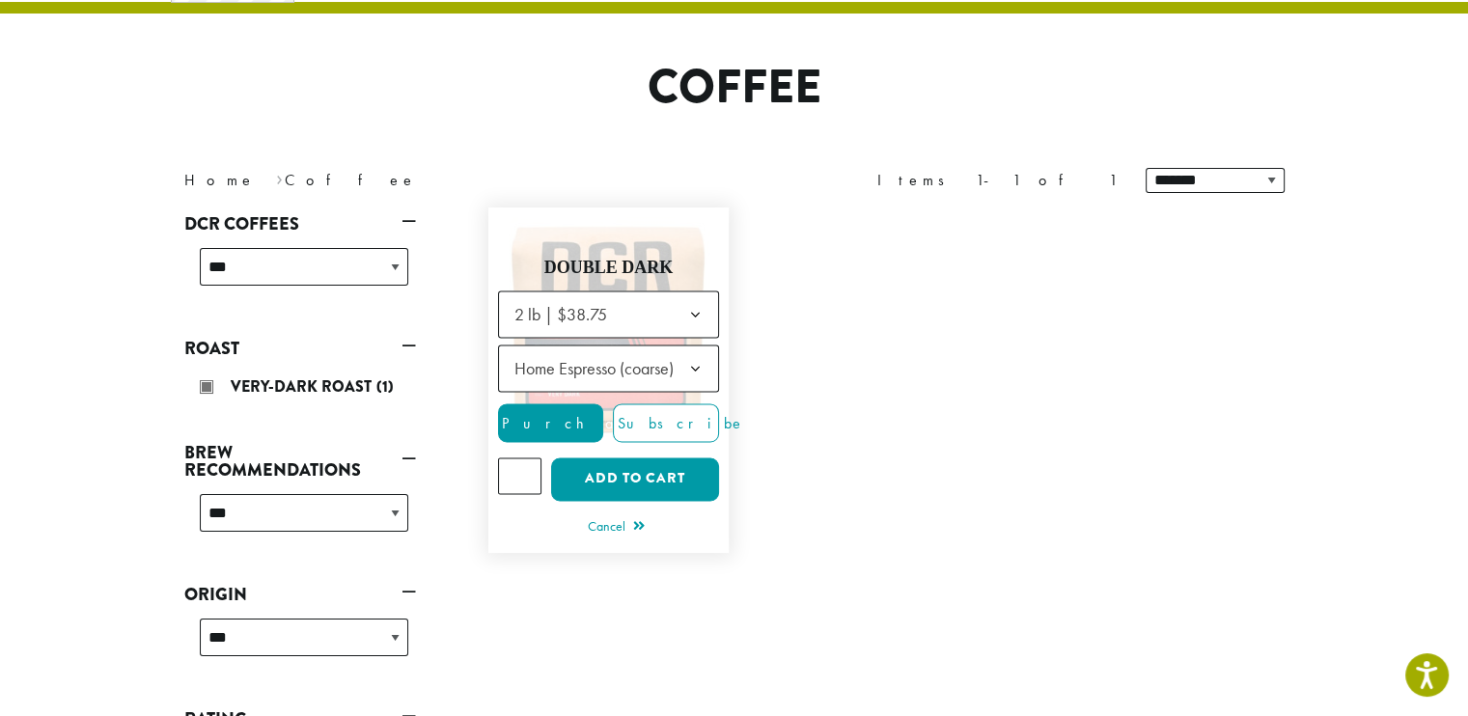
type input "*"
click at [521, 465] on input "*" at bounding box center [520, 475] width 44 height 37
click at [543, 604] on div at bounding box center [879, 625] width 811 height 68
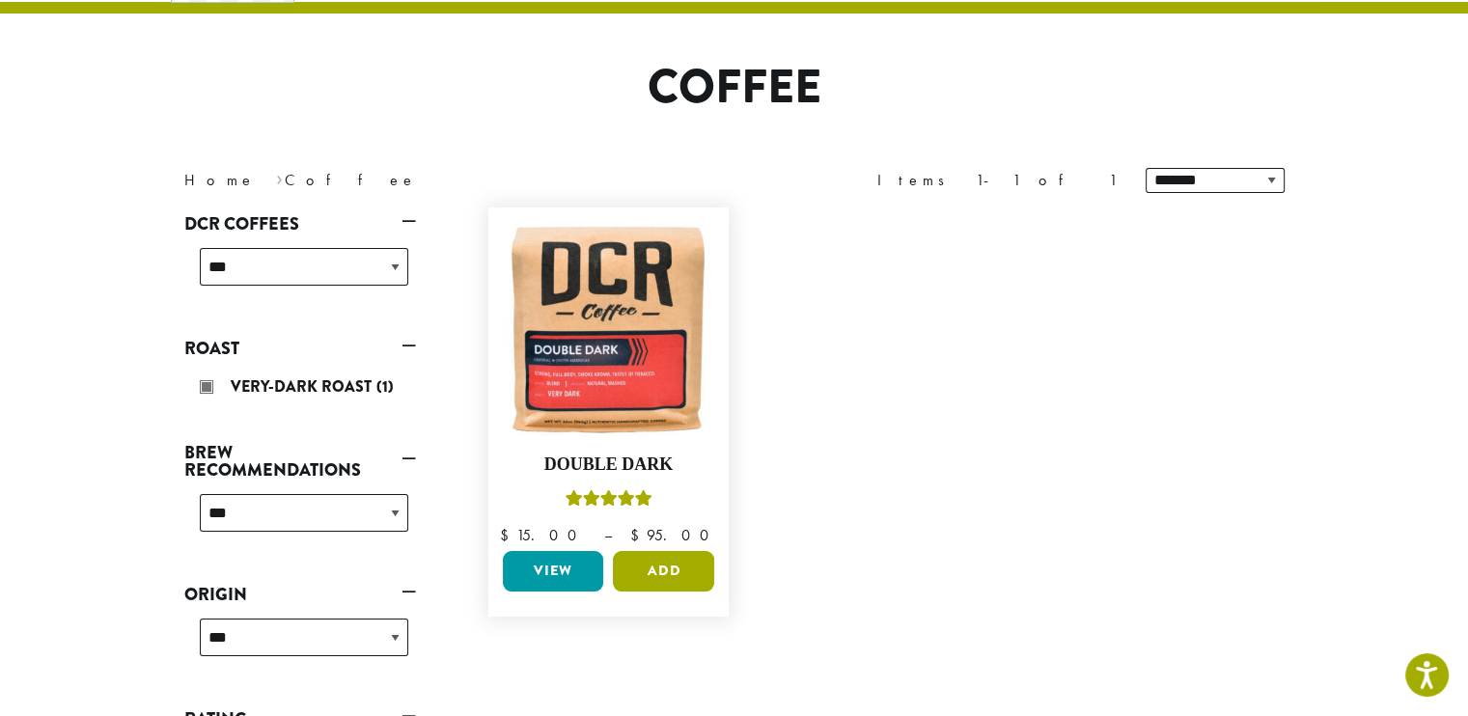
click at [660, 570] on button "Add" at bounding box center [663, 571] width 101 height 41
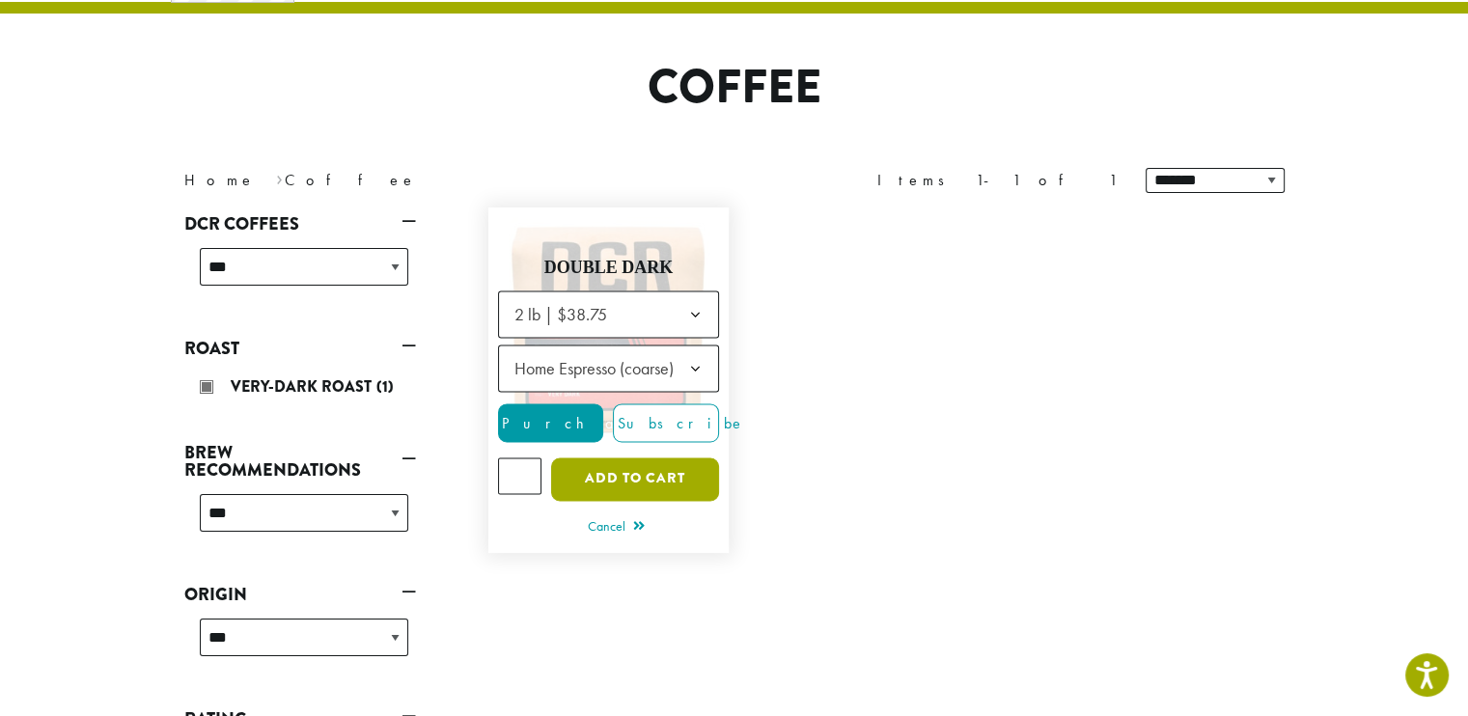
click at [629, 471] on button "Add to cart" at bounding box center [635, 478] width 168 height 43
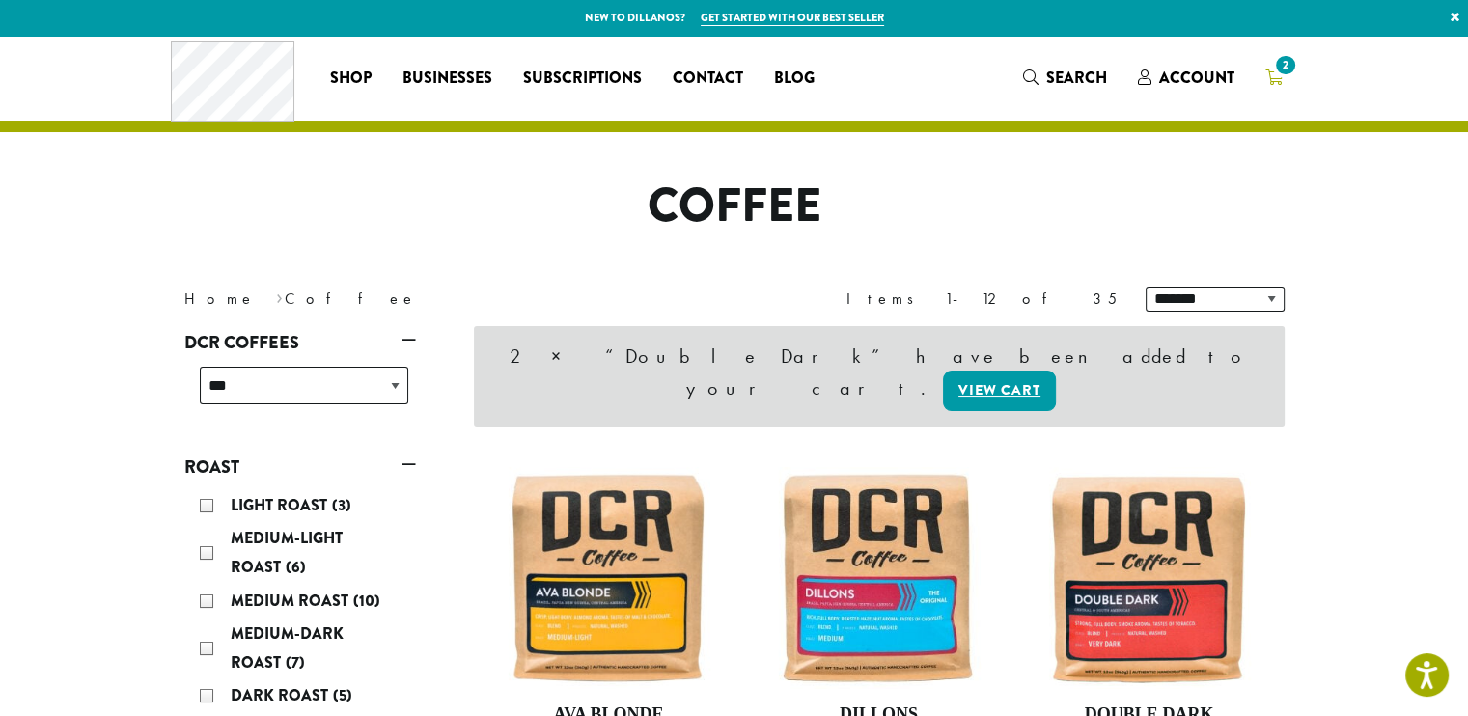
click at [1274, 73] on span "2" at bounding box center [1285, 65] width 26 height 26
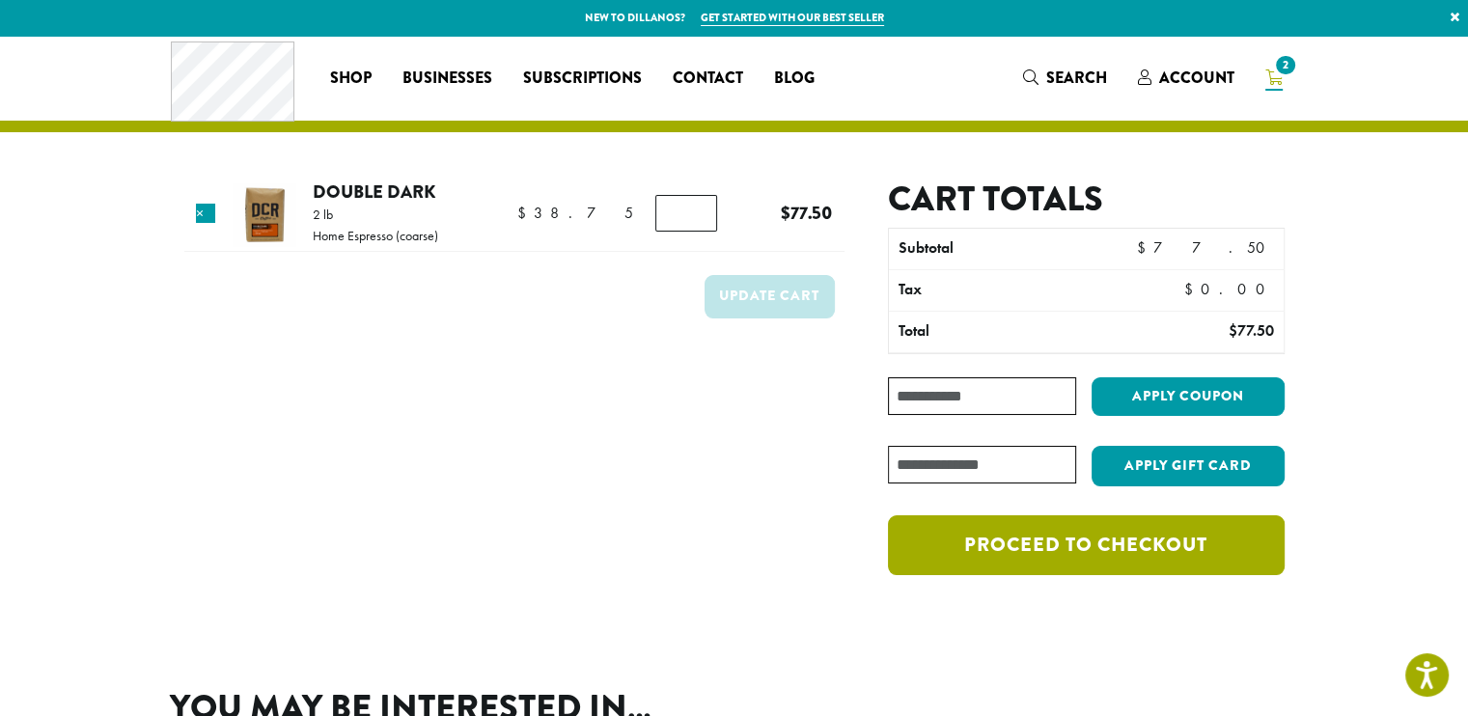
click at [1061, 532] on link "Proceed to checkout" at bounding box center [1086, 545] width 396 height 60
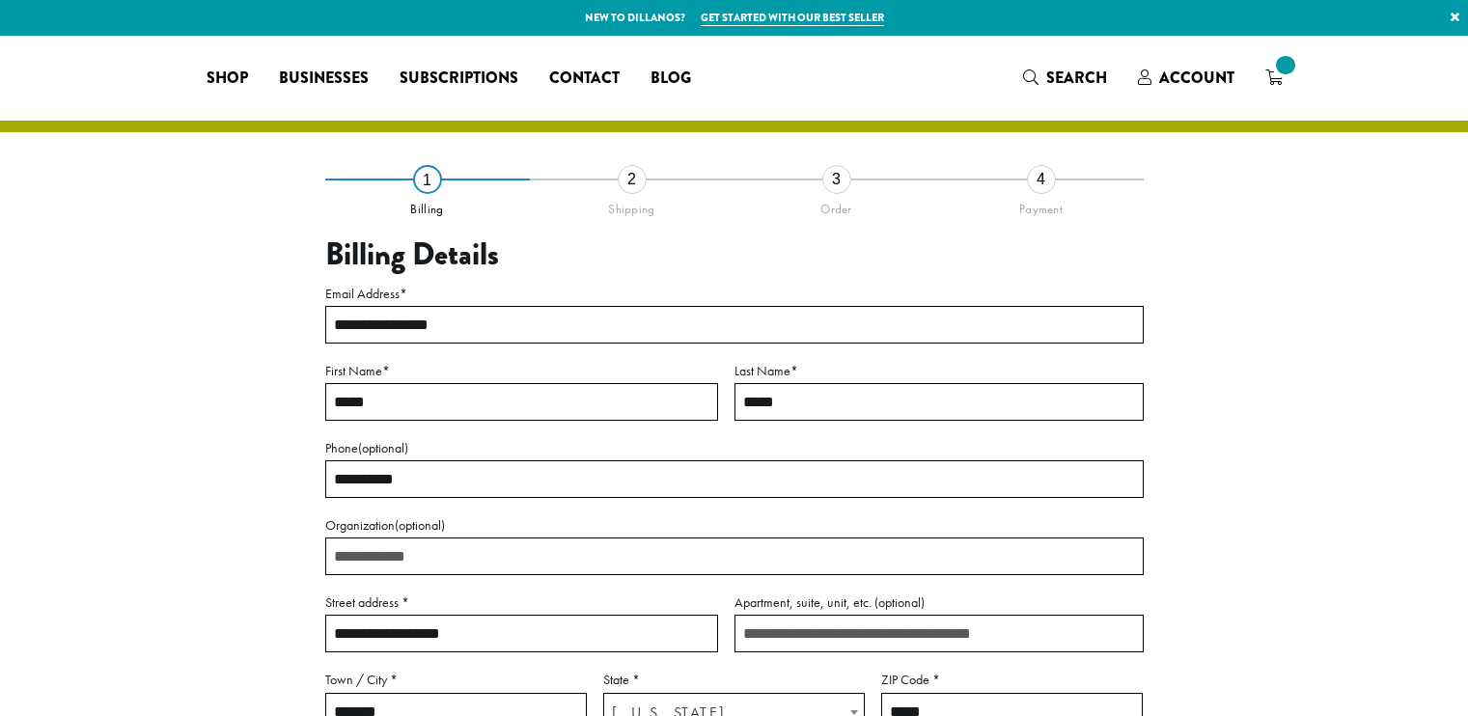
select select "**"
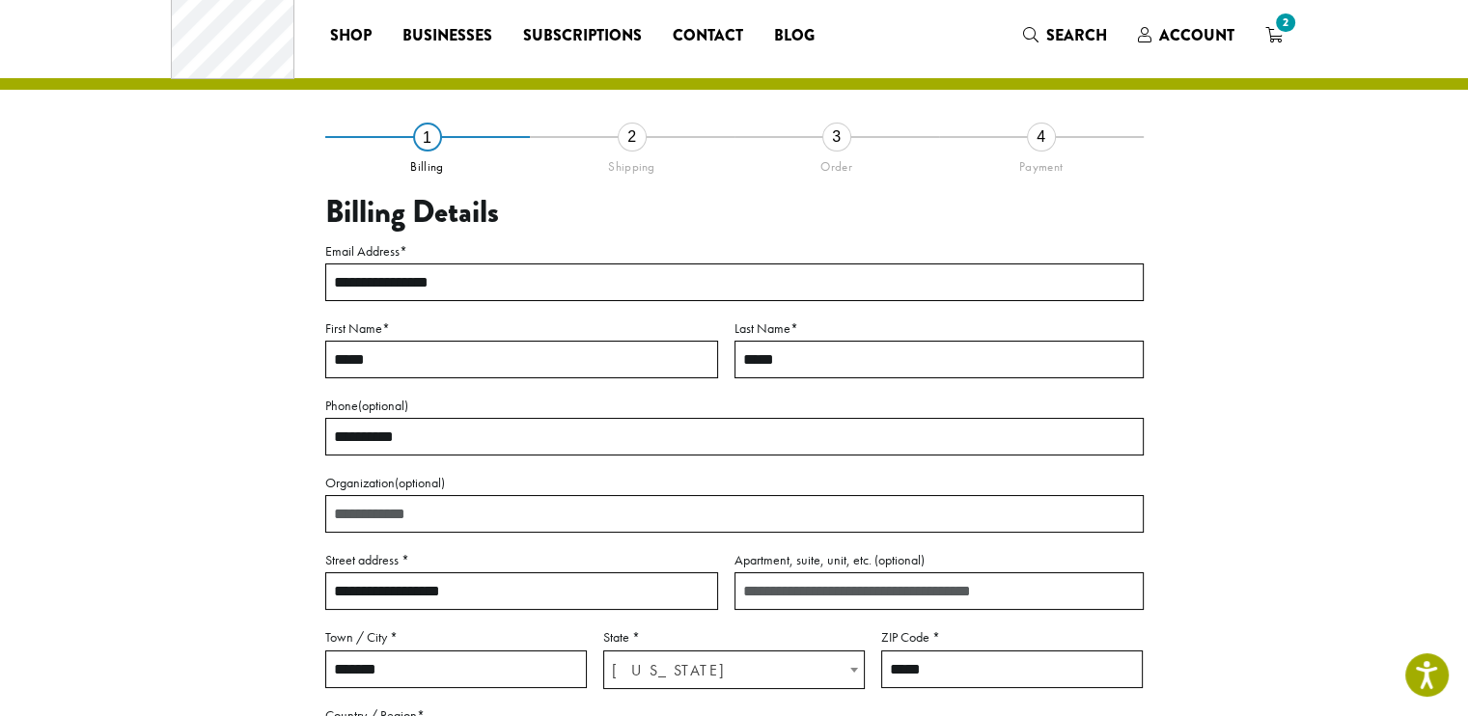
scroll to position [262, 0]
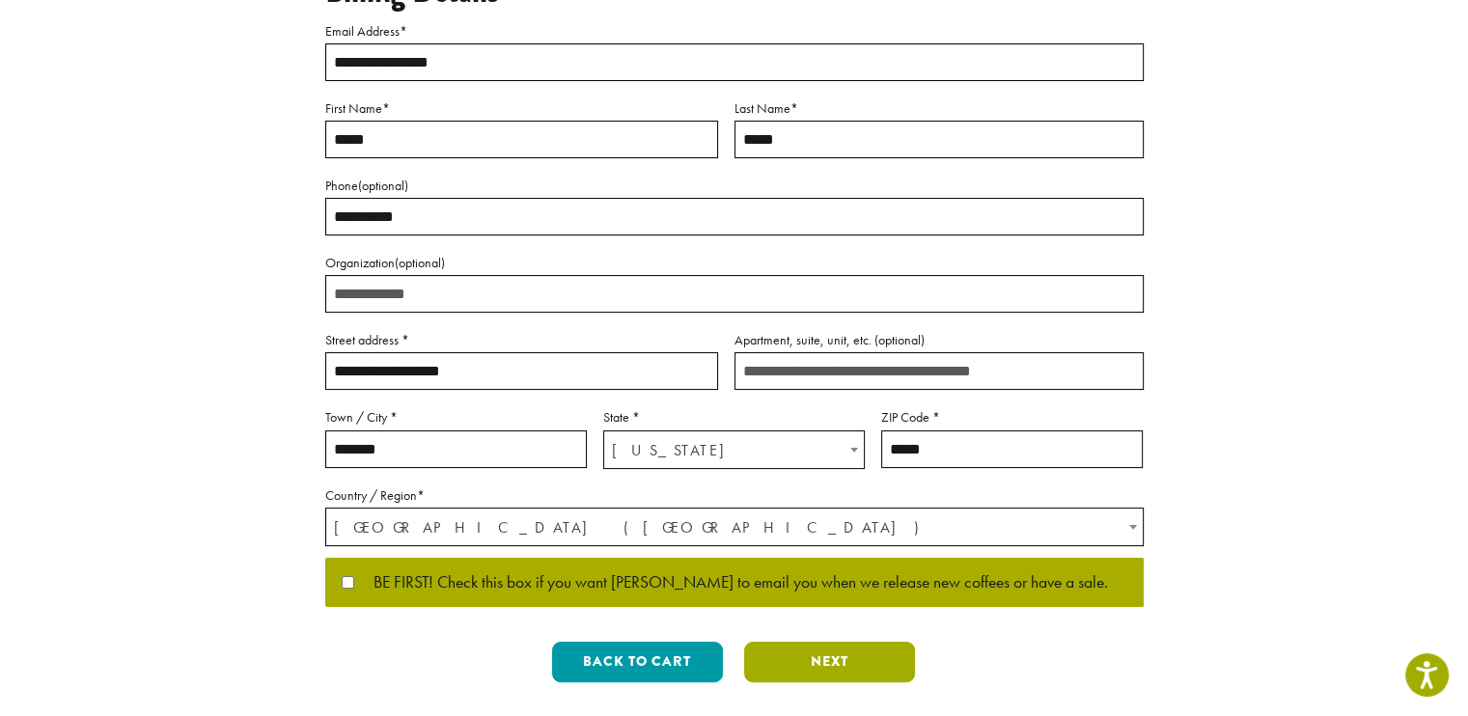
click at [828, 665] on button "Next" at bounding box center [829, 662] width 171 height 41
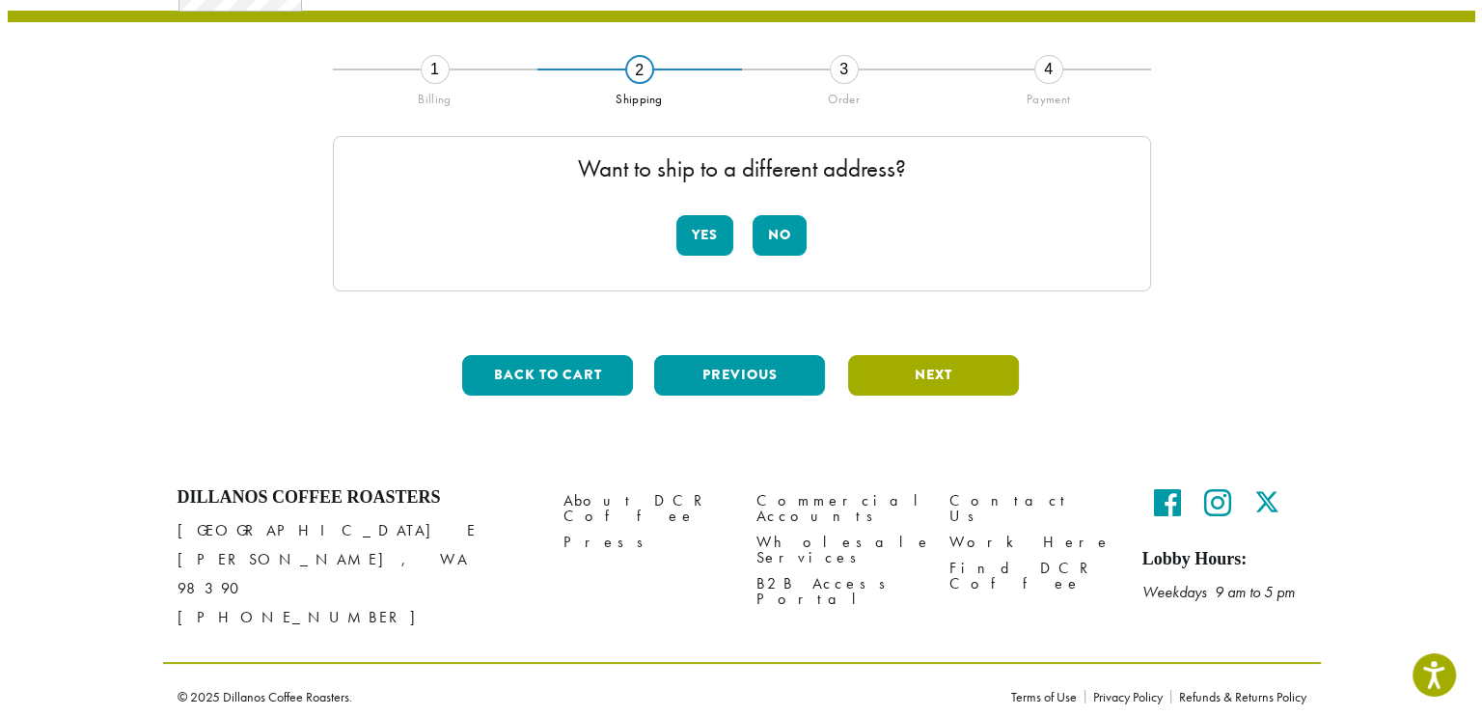
scroll to position [96, 0]
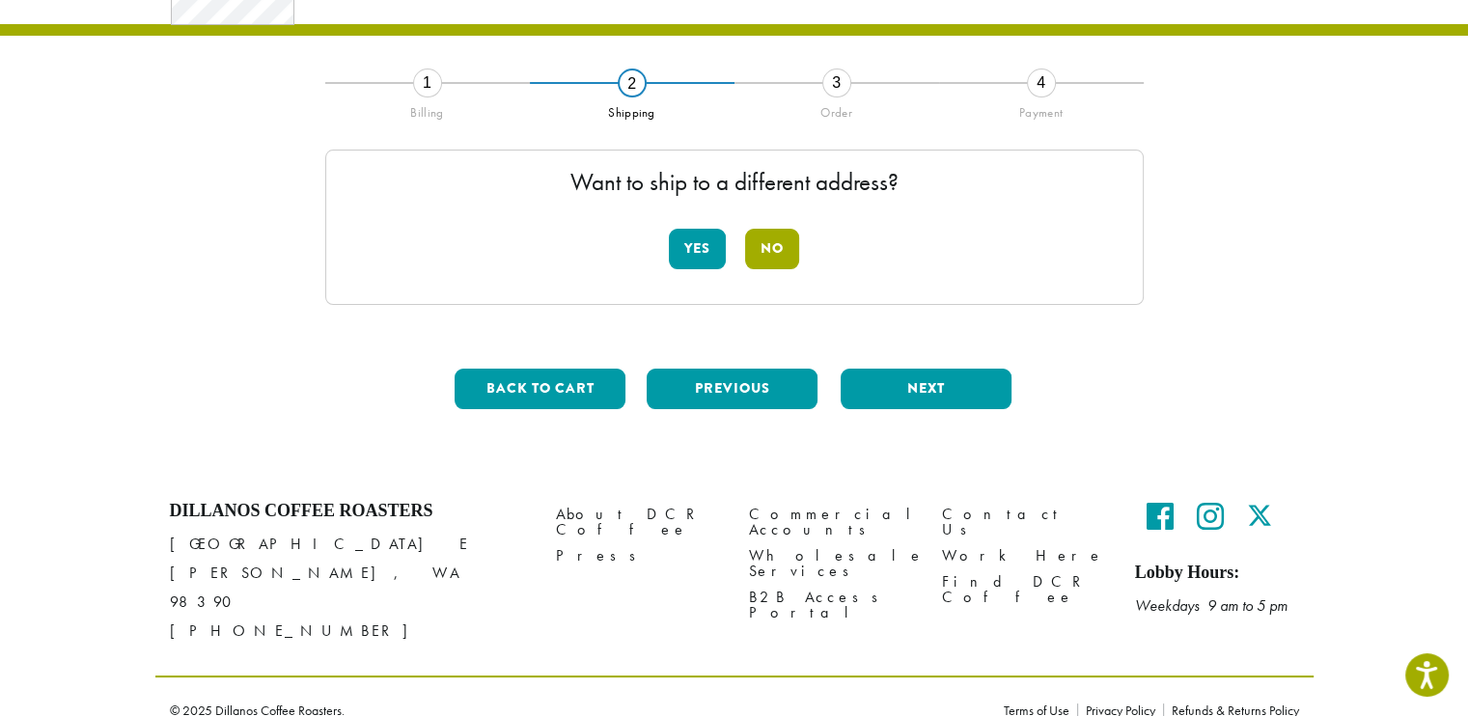
click at [780, 234] on button "No" at bounding box center [772, 249] width 54 height 41
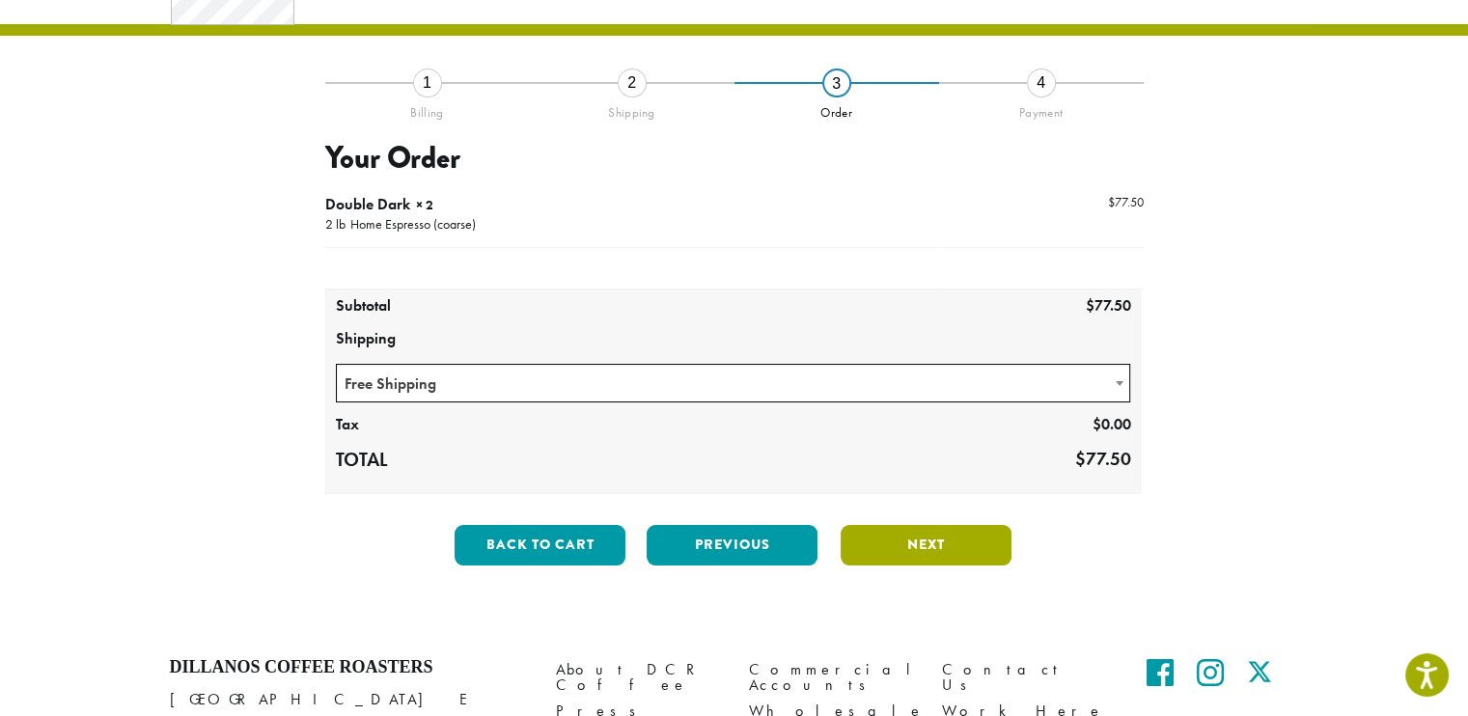
click at [919, 546] on button "Next" at bounding box center [925, 545] width 171 height 41
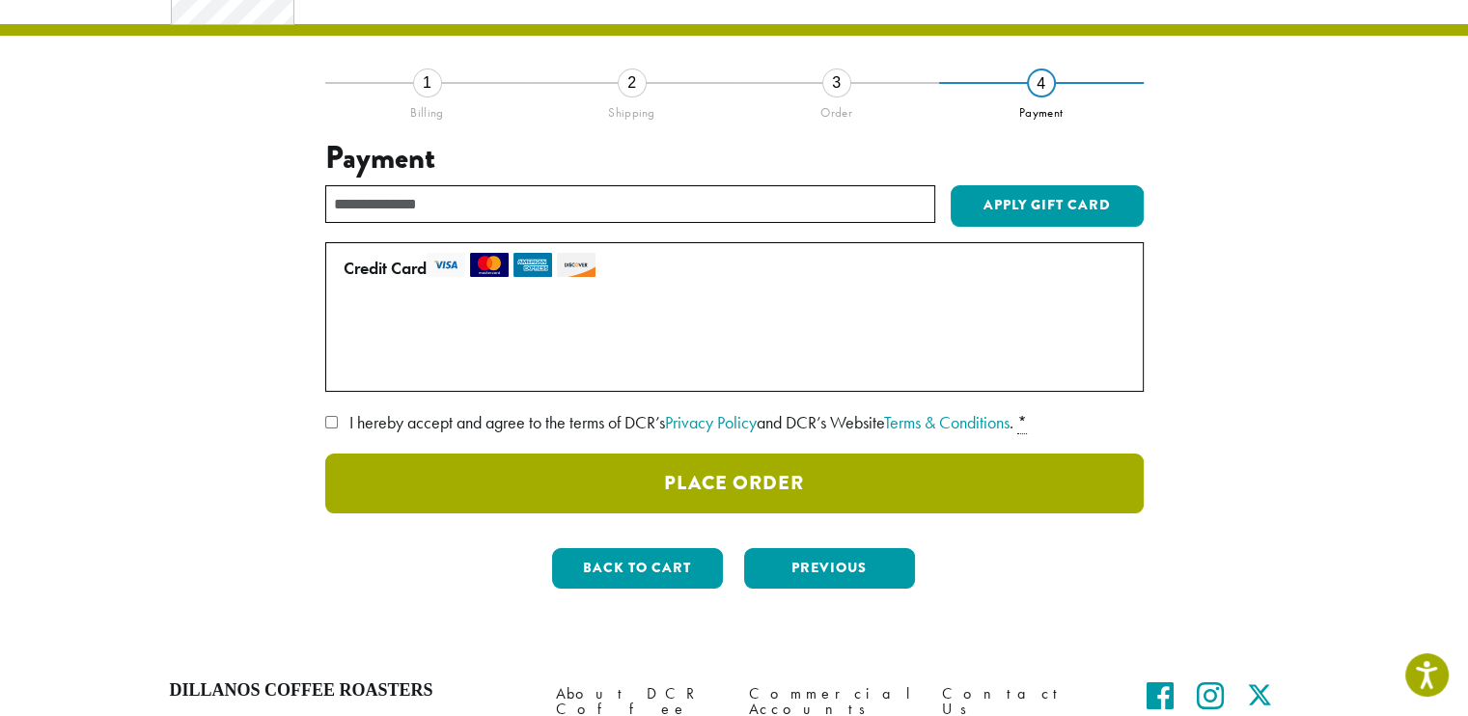
click at [722, 482] on button "Place Order" at bounding box center [734, 484] width 818 height 60
